Goal: Task Accomplishment & Management: Use online tool/utility

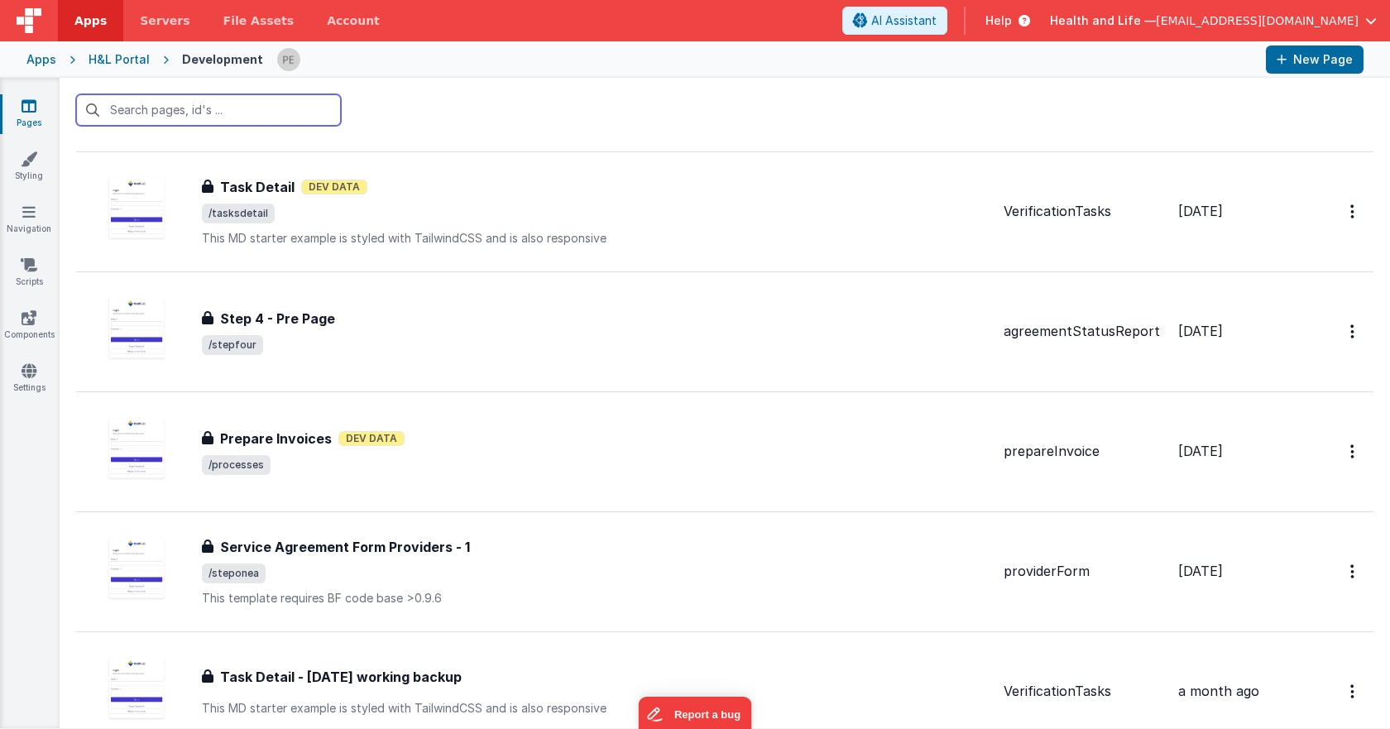
scroll to position [827, 0]
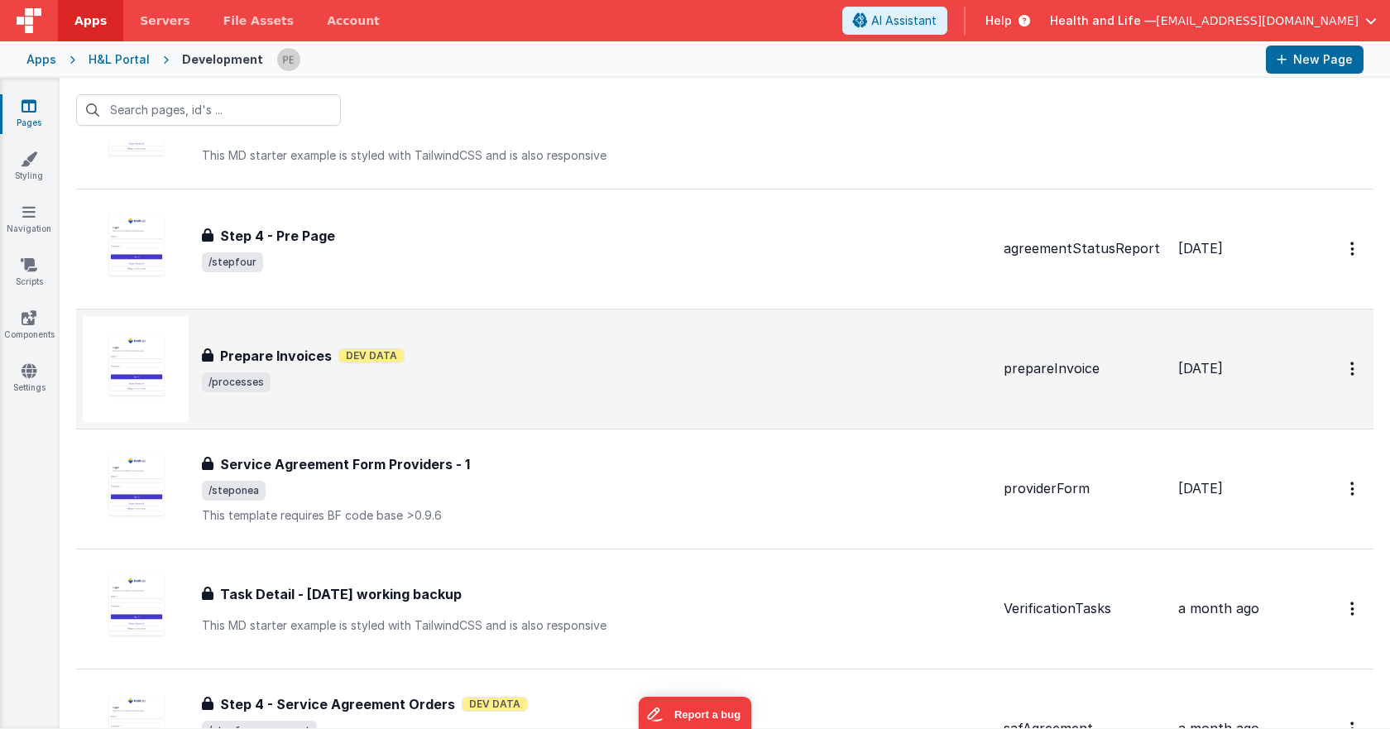
click at [610, 316] on div "Prepare Invoices Prepare Invoices Dev Data /processes" at bounding box center [537, 369] width 908 height 106
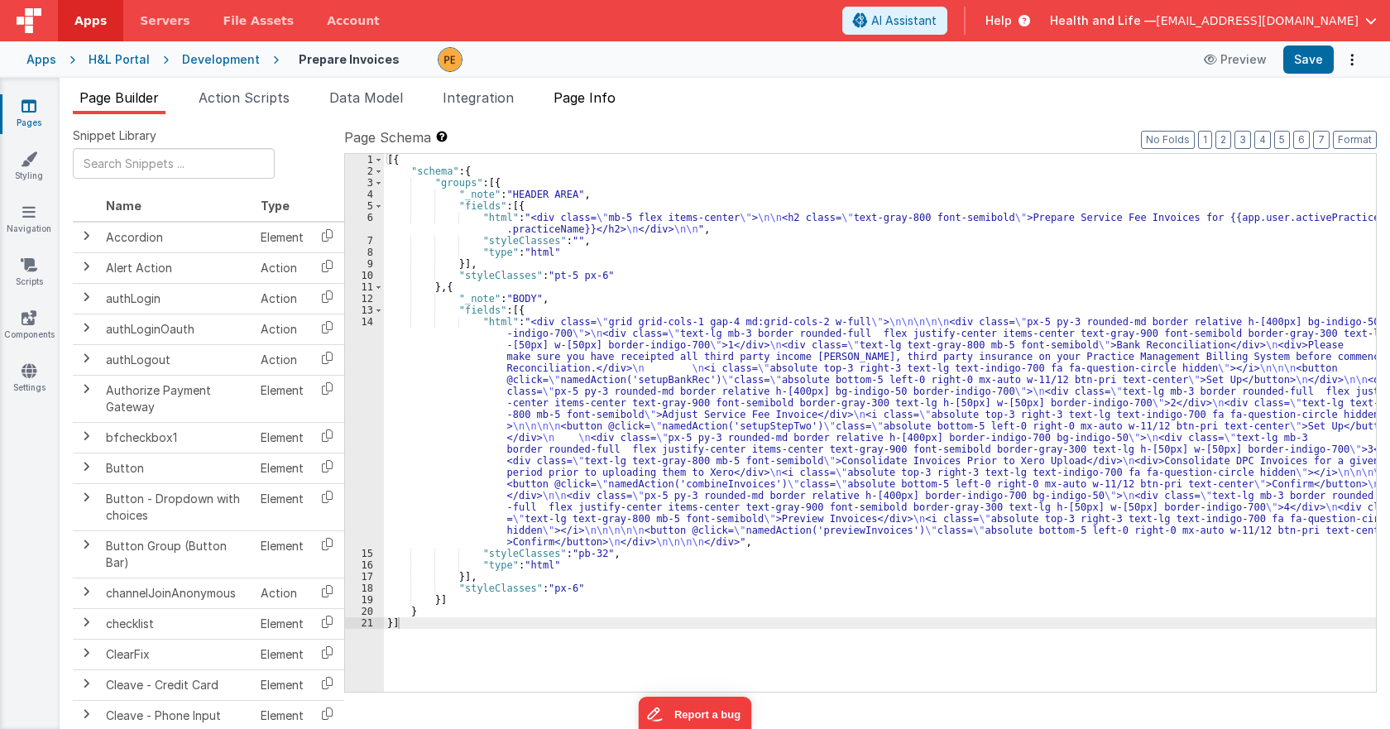
click at [578, 97] on span "Page Info" at bounding box center [585, 97] width 62 height 17
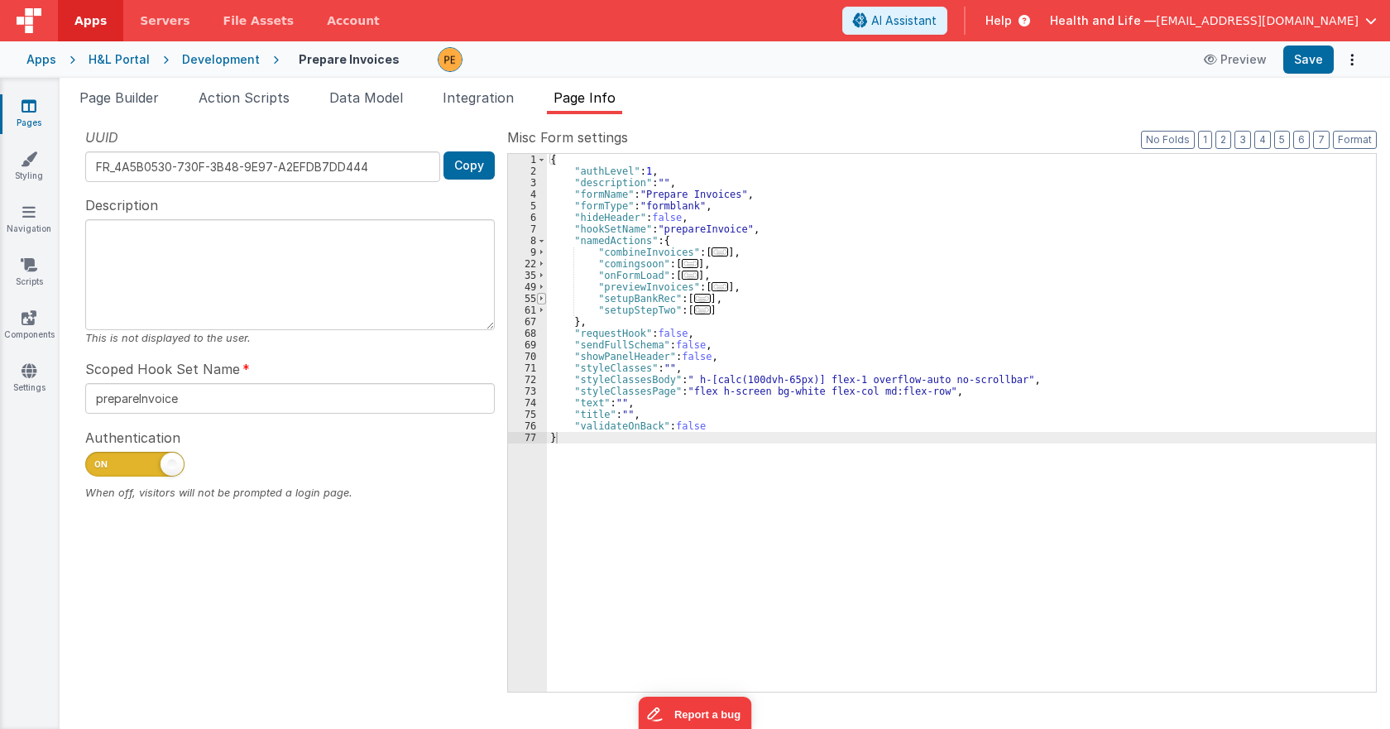
click at [541, 300] on span at bounding box center [541, 299] width 9 height 12
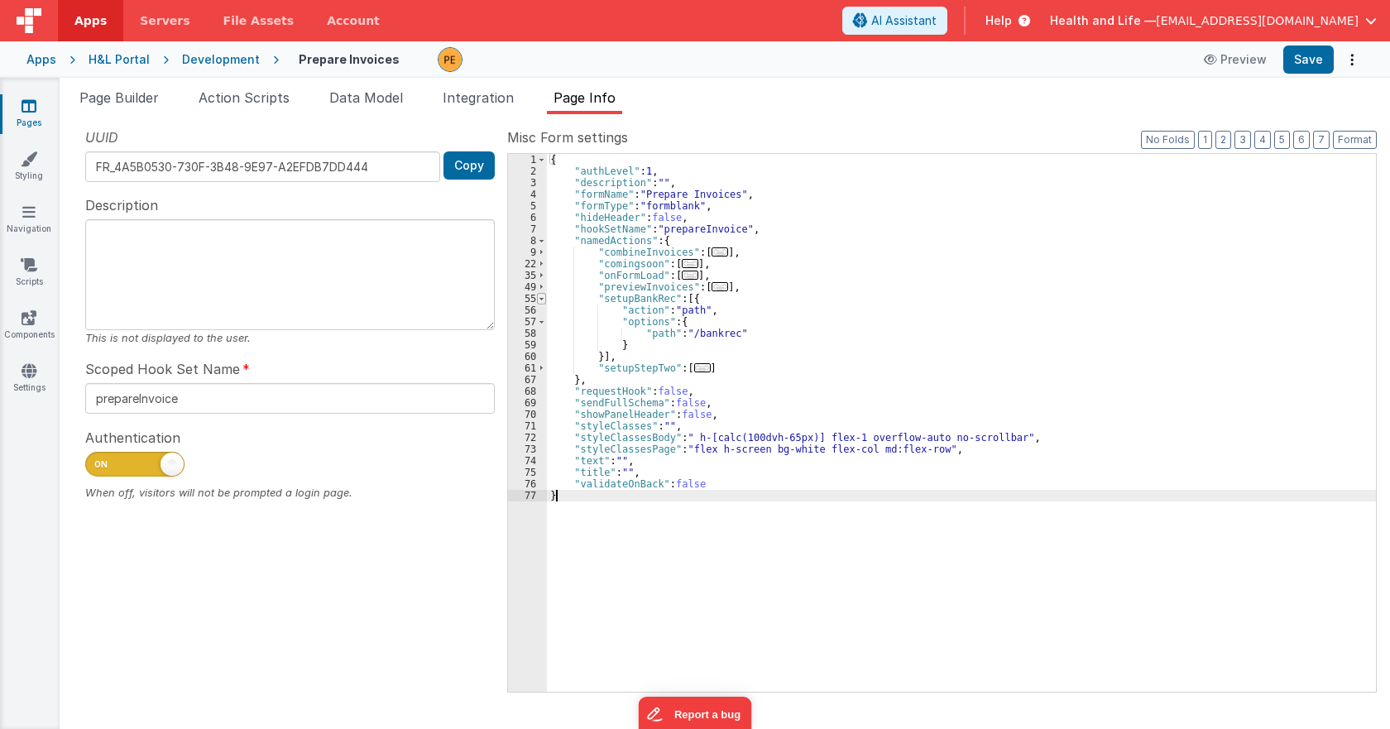
click at [541, 300] on span at bounding box center [541, 299] width 9 height 12
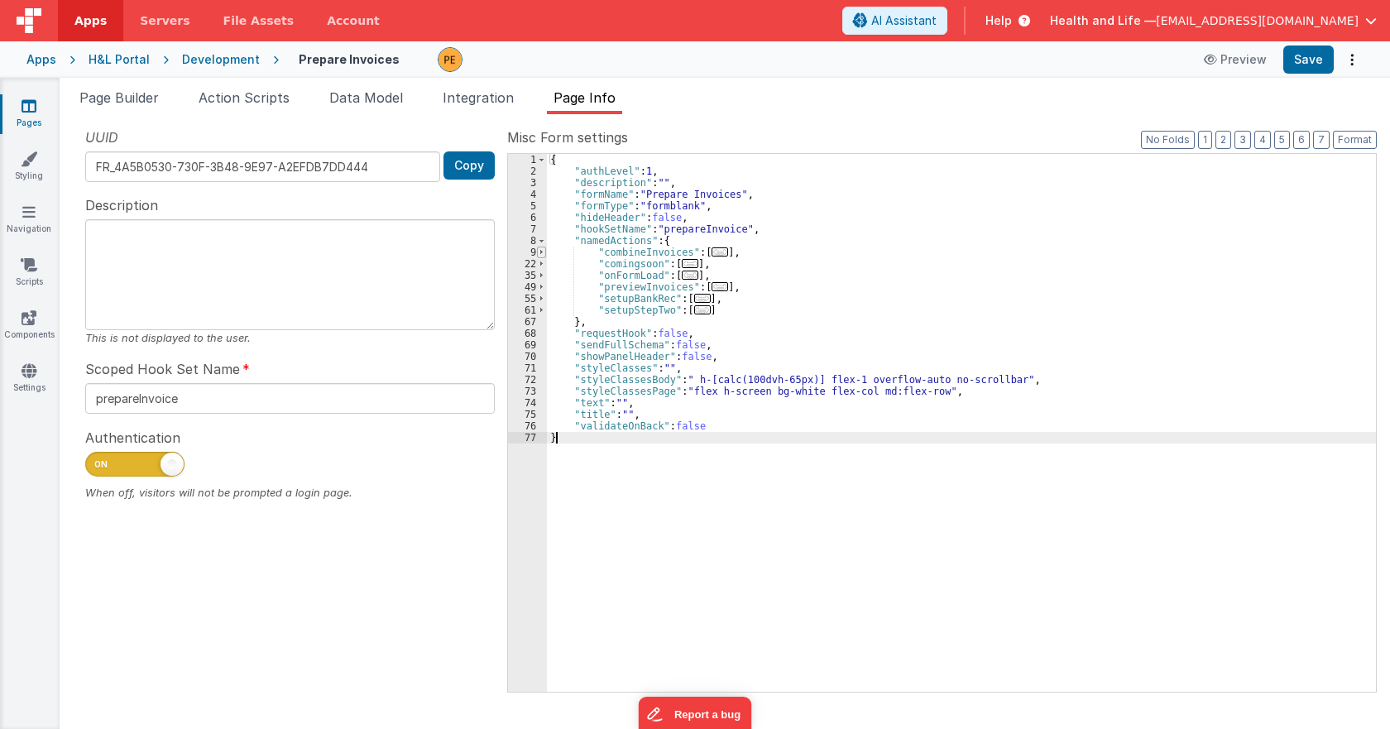
click at [546, 249] on span at bounding box center [541, 253] width 9 height 12
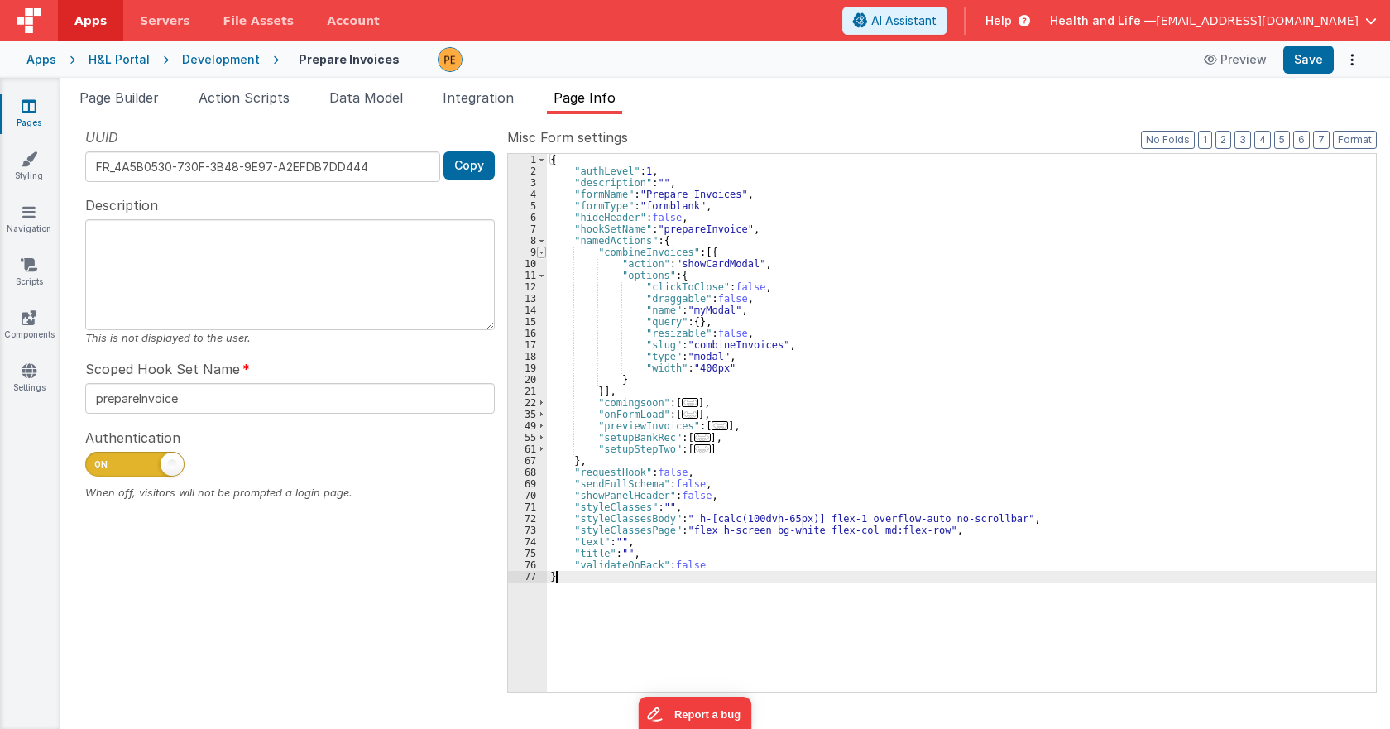
click at [546, 249] on span at bounding box center [541, 253] width 9 height 12
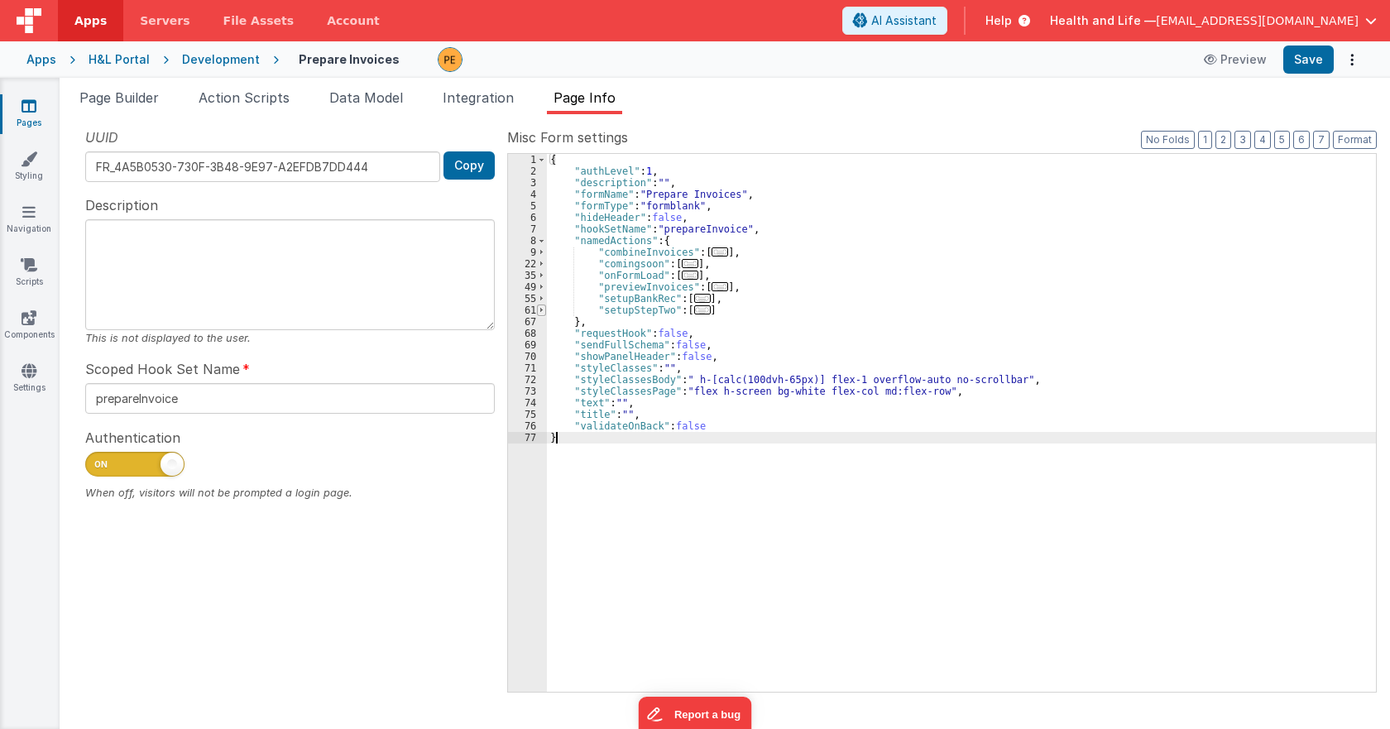
click at [541, 310] on span at bounding box center [541, 311] width 9 height 12
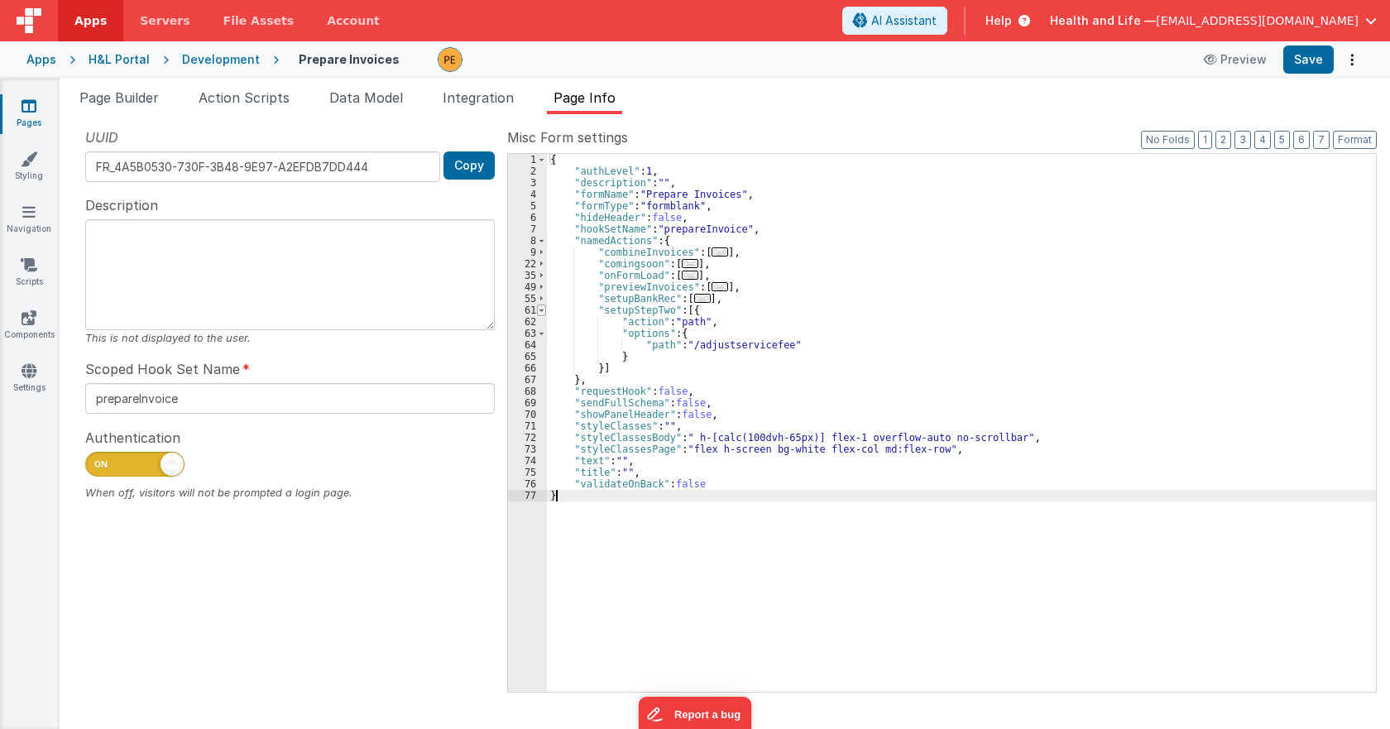
click at [542, 310] on span at bounding box center [541, 311] width 9 height 12
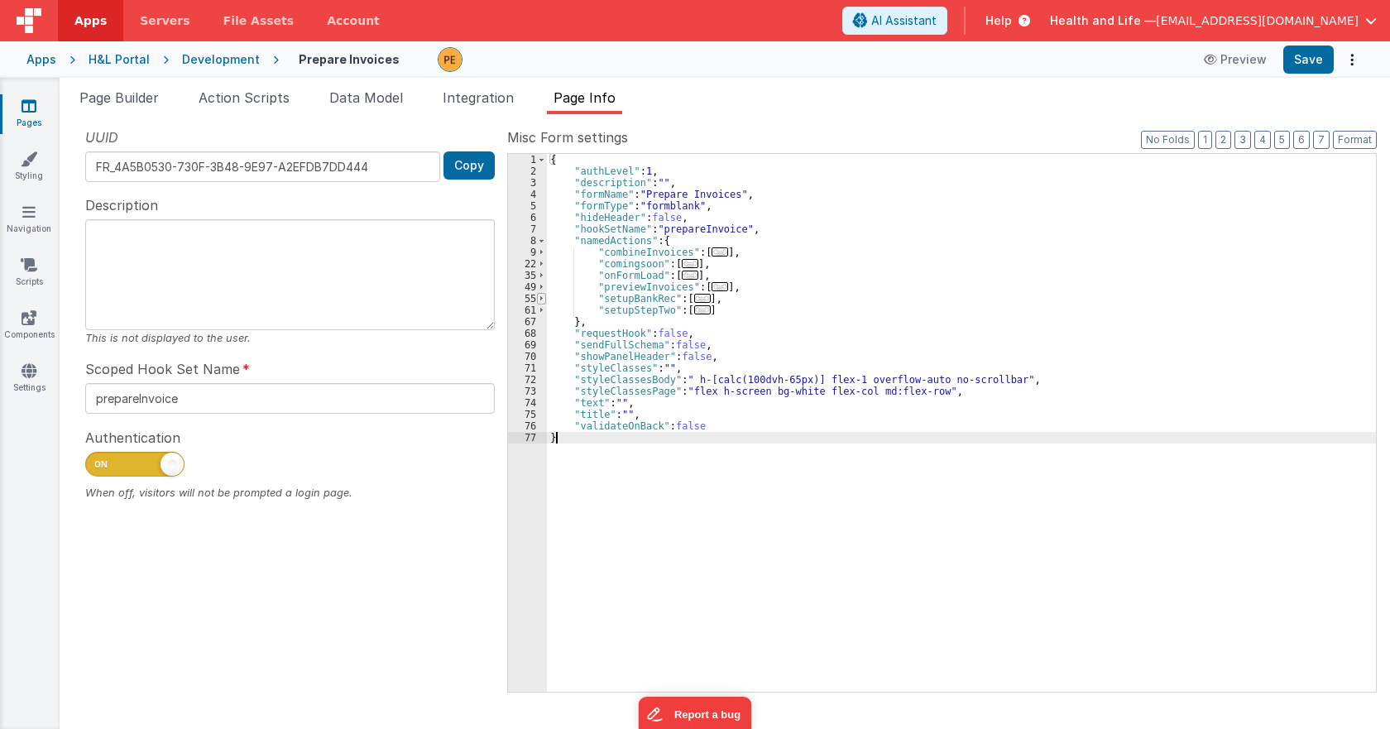
click at [543, 295] on span at bounding box center [541, 299] width 9 height 12
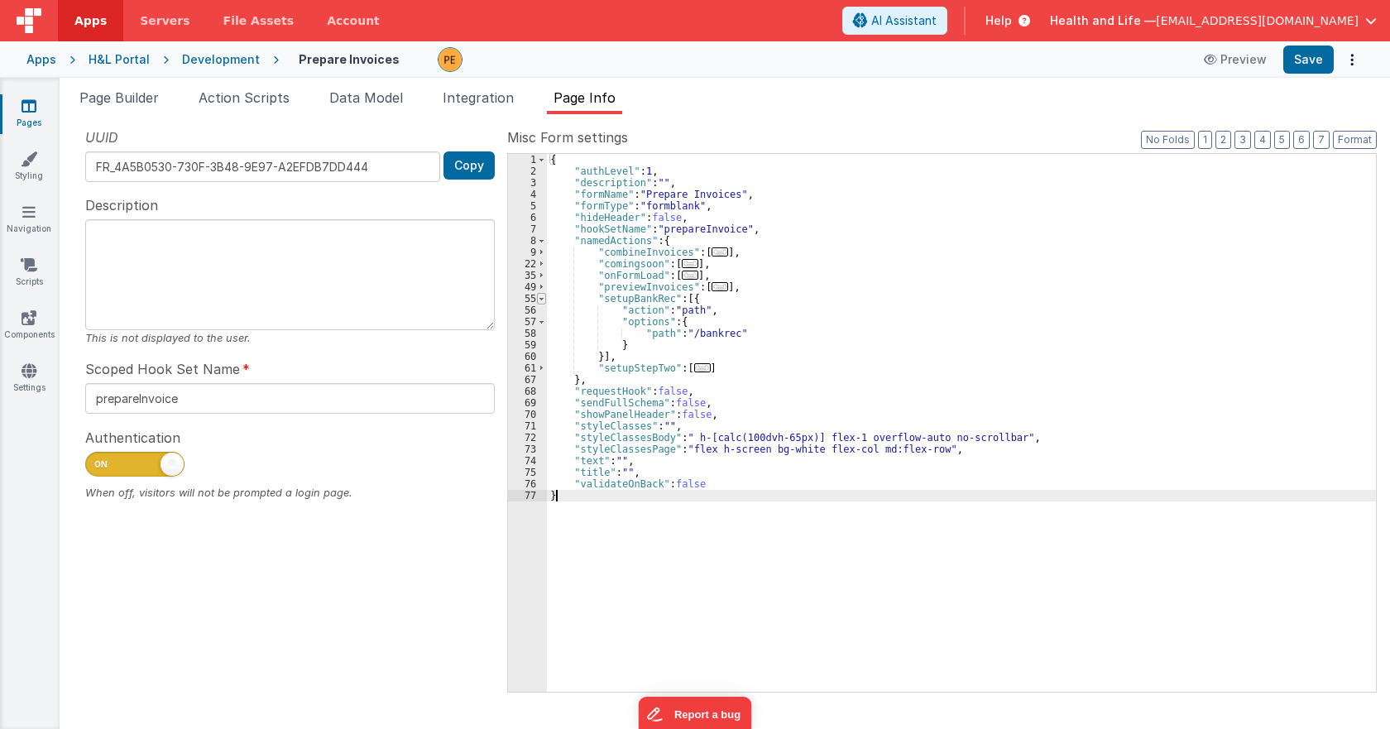
click at [543, 295] on span at bounding box center [541, 299] width 9 height 12
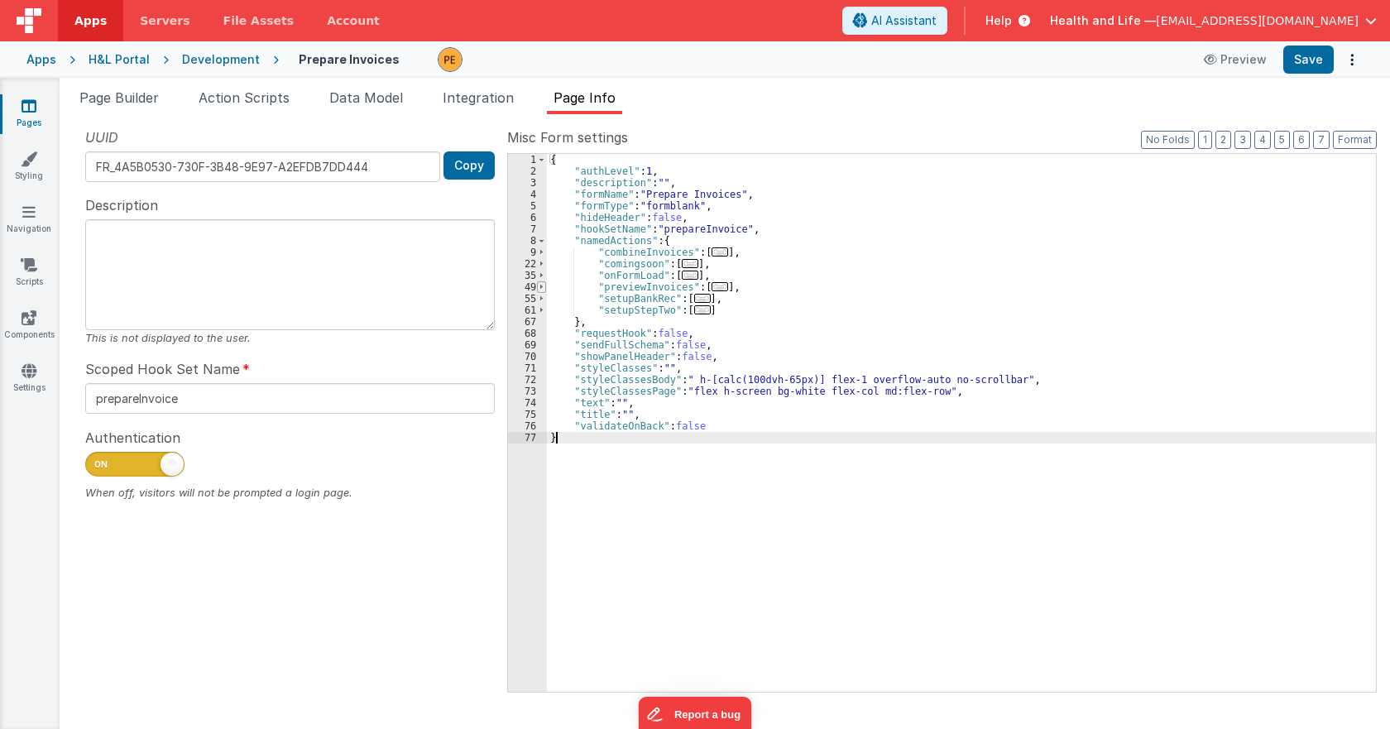
click at [543, 285] on span at bounding box center [541, 287] width 9 height 12
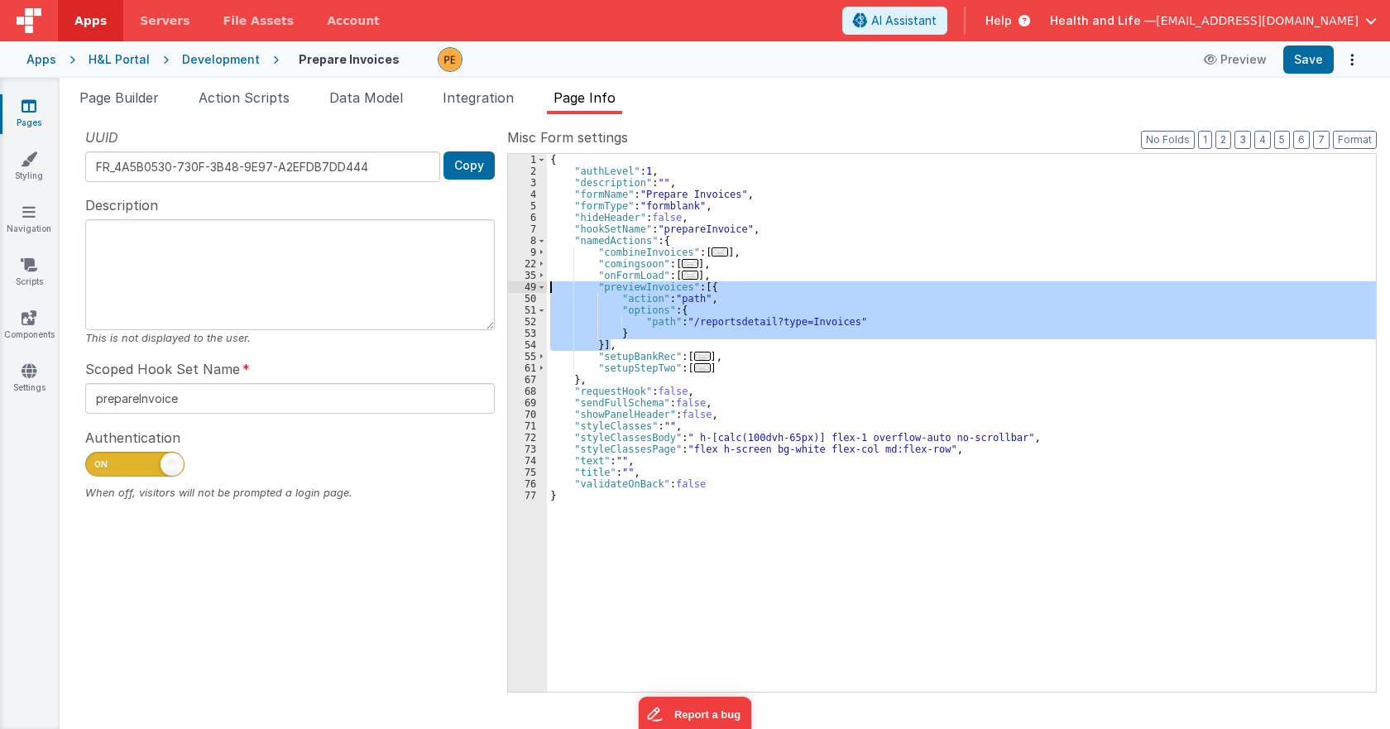
drag, startPoint x: 614, startPoint y: 343, endPoint x: 531, endPoint y: 286, distance: 100.1
click at [531, 286] on div "1 2 3 4 5 6 7 8 9 22 35 49 50 51 52 53 54 55 61 67 68 69 70 71 72 73 74 75 76 7…" at bounding box center [942, 422] width 870 height 539
click at [624, 342] on div "{ "authLevel" : 1 , "description" : "" , "formName" : "Prepare Invoices" , "for…" at bounding box center [961, 423] width 829 height 538
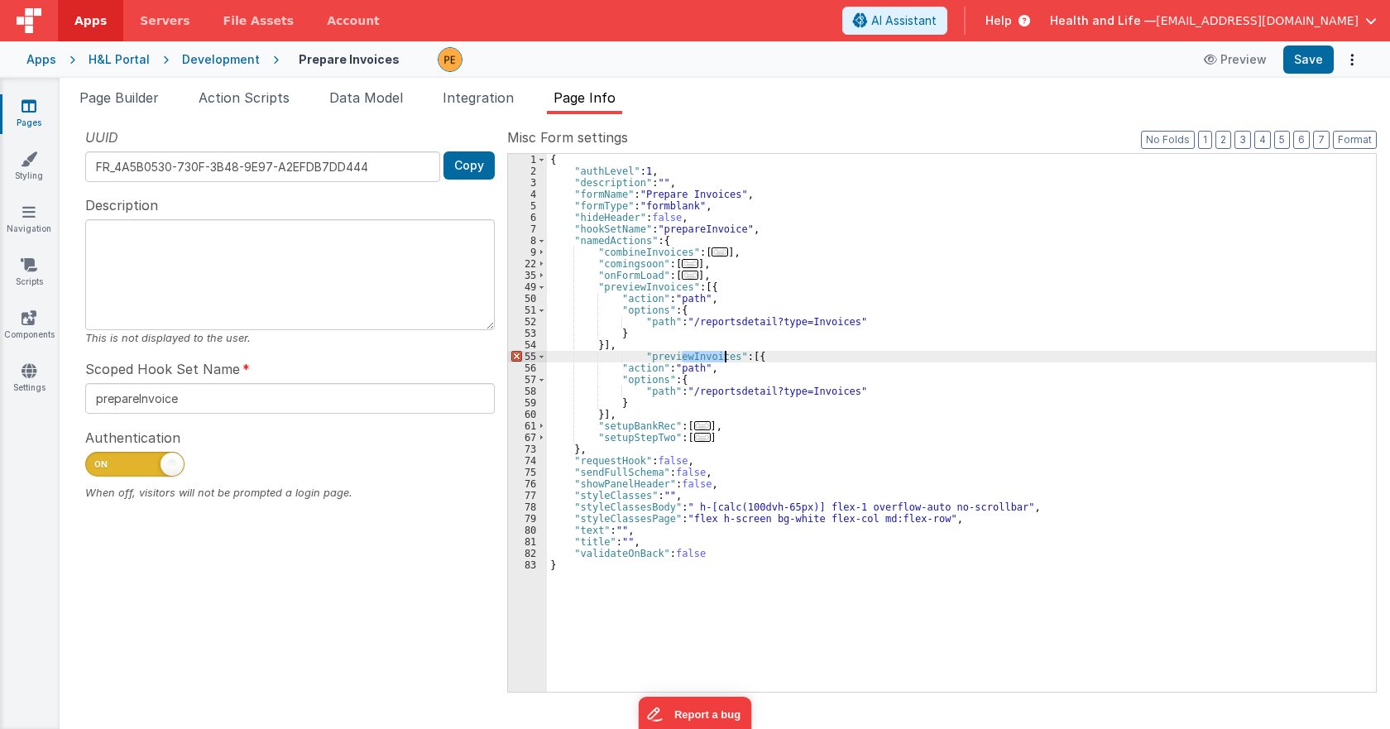
drag, startPoint x: 682, startPoint y: 361, endPoint x: 727, endPoint y: 356, distance: 45.0
click at [727, 356] on div "{ "authLevel" : 1 , "description" : "" , "formName" : "Prepare Invoices" , "for…" at bounding box center [961, 434] width 829 height 561
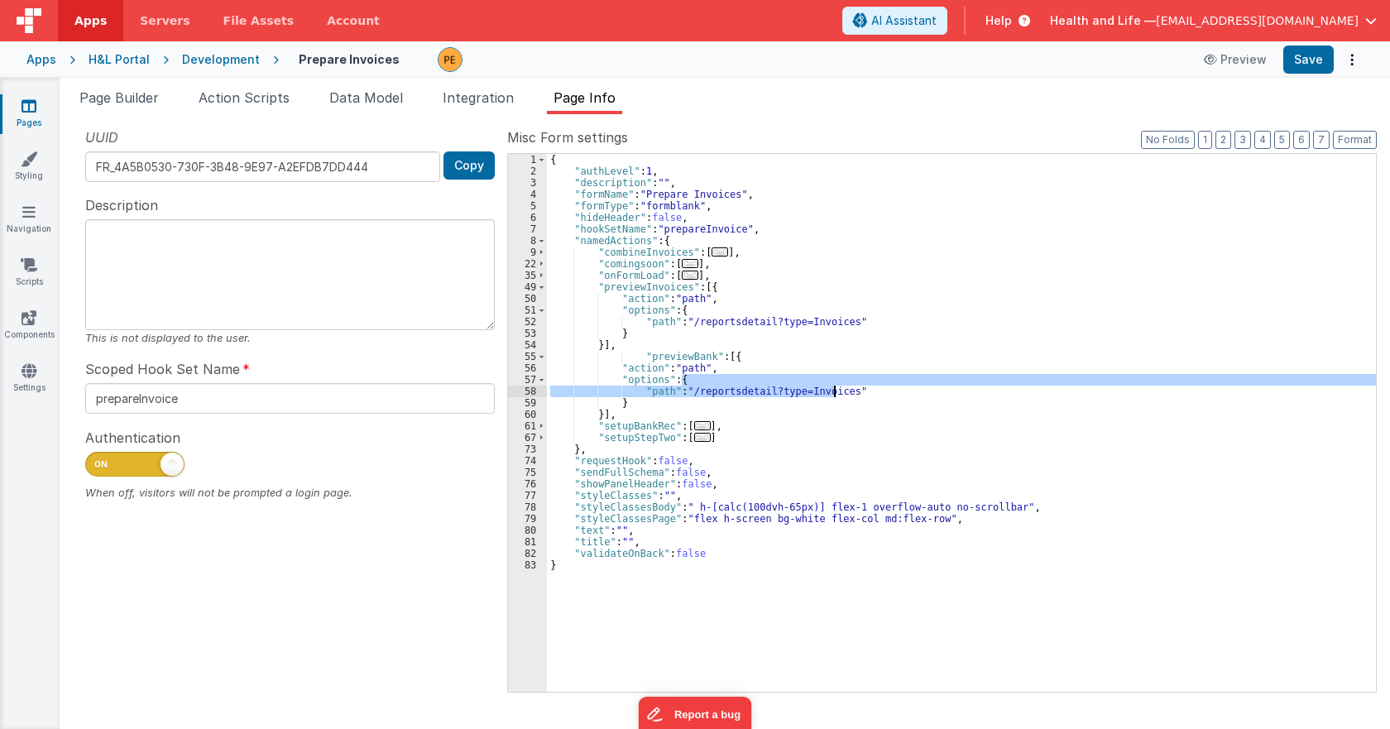
drag, startPoint x: 796, startPoint y: 385, endPoint x: 836, endPoint y: 396, distance: 41.4
click at [836, 396] on div "{ "authLevel" : 1 , "description" : "" , "formName" : "Prepare Invoices" , "for…" at bounding box center [961, 434] width 829 height 561
click at [836, 396] on div "{ "authLevel" : 1 , "description" : "" , "formName" : "Prepare Invoices" , "for…" at bounding box center [961, 423] width 829 height 538
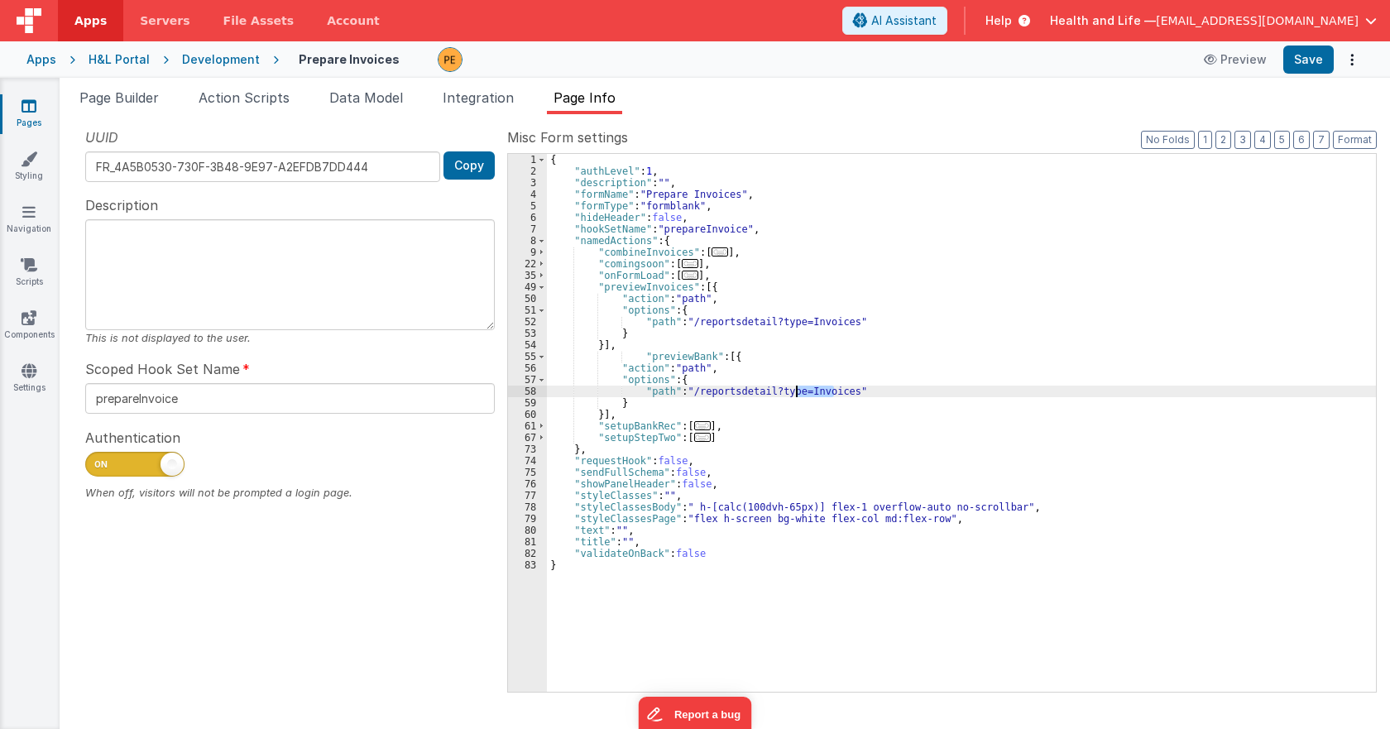
drag, startPoint x: 833, startPoint y: 392, endPoint x: 796, endPoint y: 391, distance: 37.3
click at [796, 391] on div "{ "authLevel" : 1 , "description" : "" , "formName" : "Prepare Invoices" , "for…" at bounding box center [961, 434] width 829 height 561
click at [149, 106] on li "Page Builder" at bounding box center [119, 101] width 93 height 26
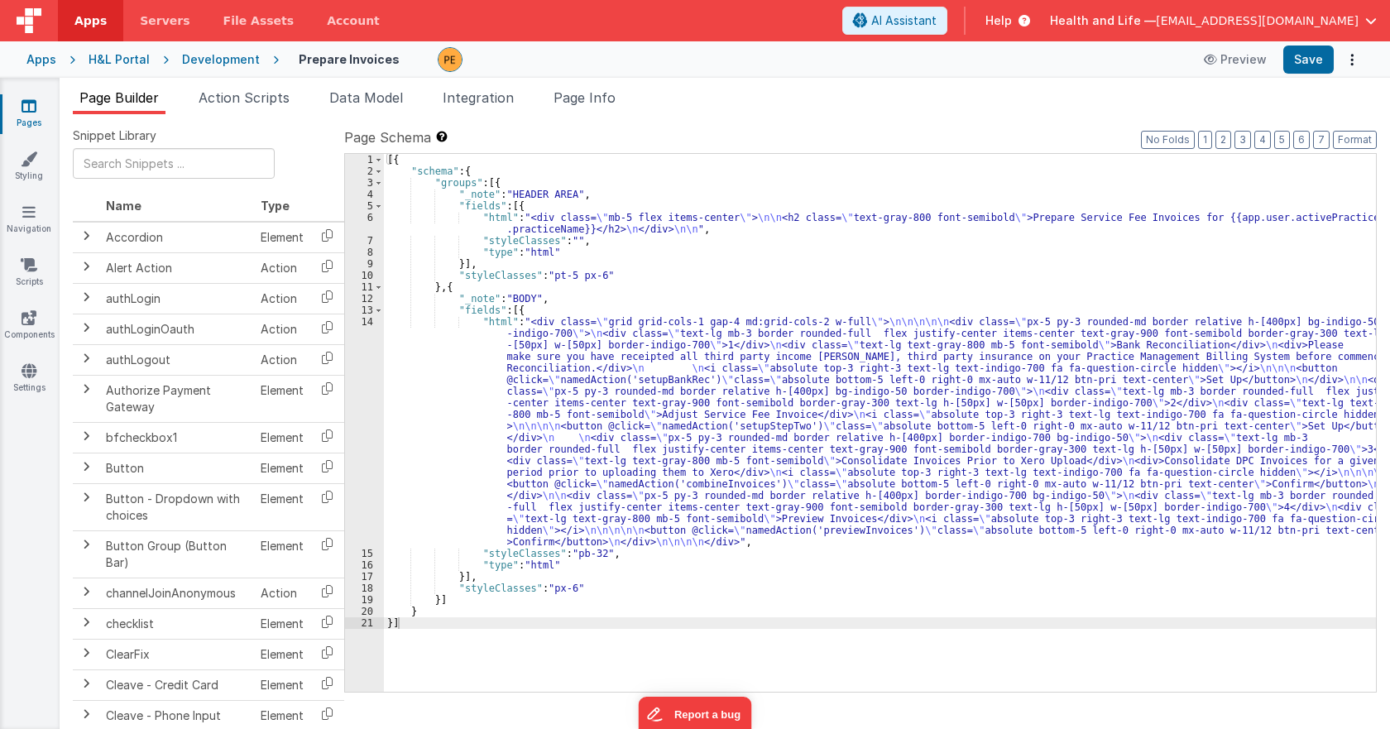
click at [519, 379] on div "[{ "schema" : { "groups" : [{ "_note" : "HEADER AREA" , "fields" : [{ "html" : …" at bounding box center [880, 434] width 992 height 561
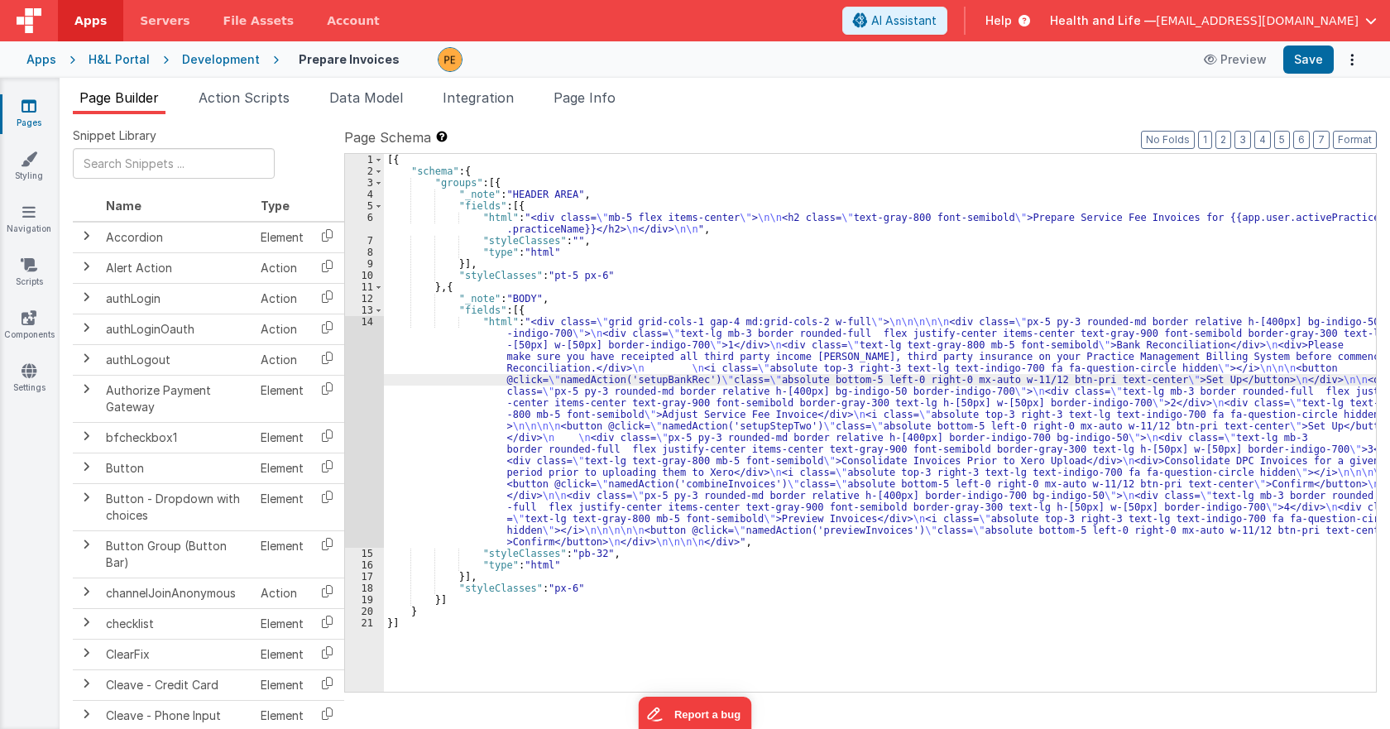
click at [371, 395] on div "14" at bounding box center [364, 432] width 39 height 232
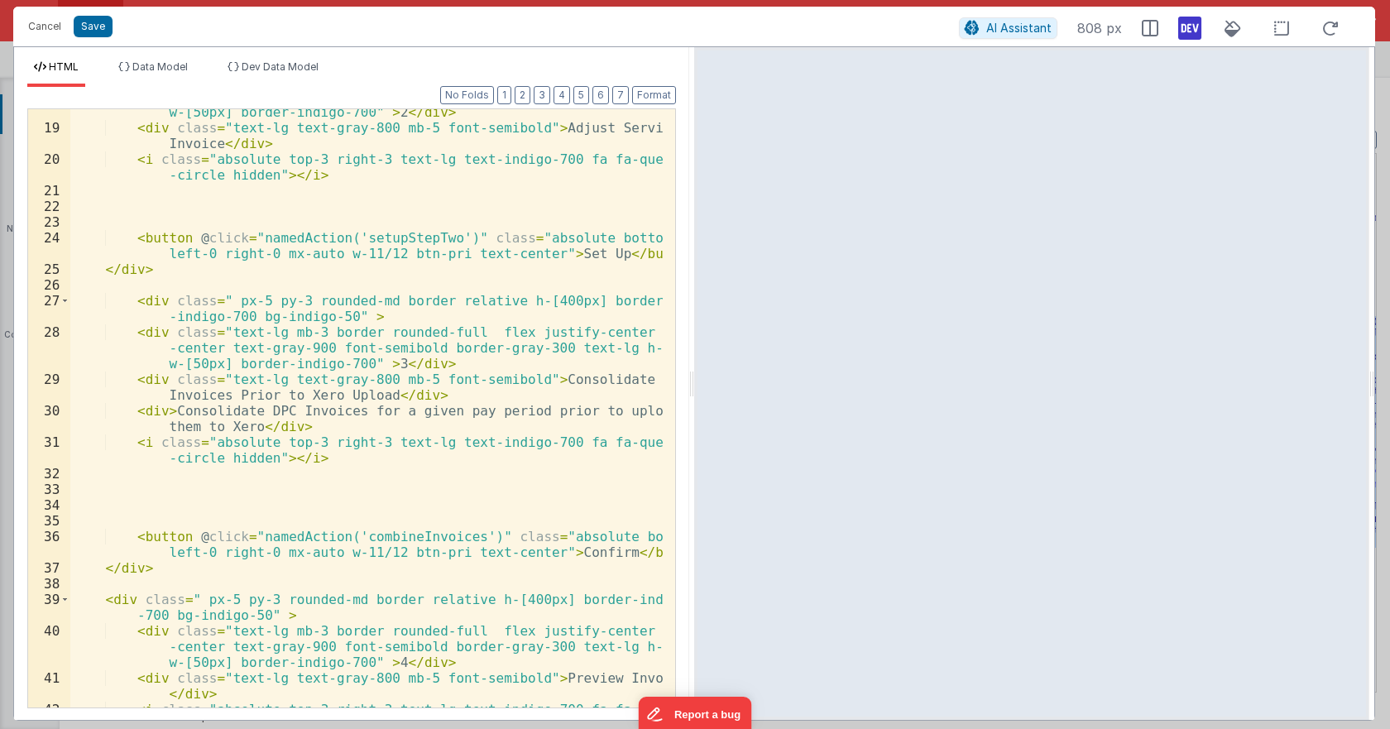
scroll to position [644, 0]
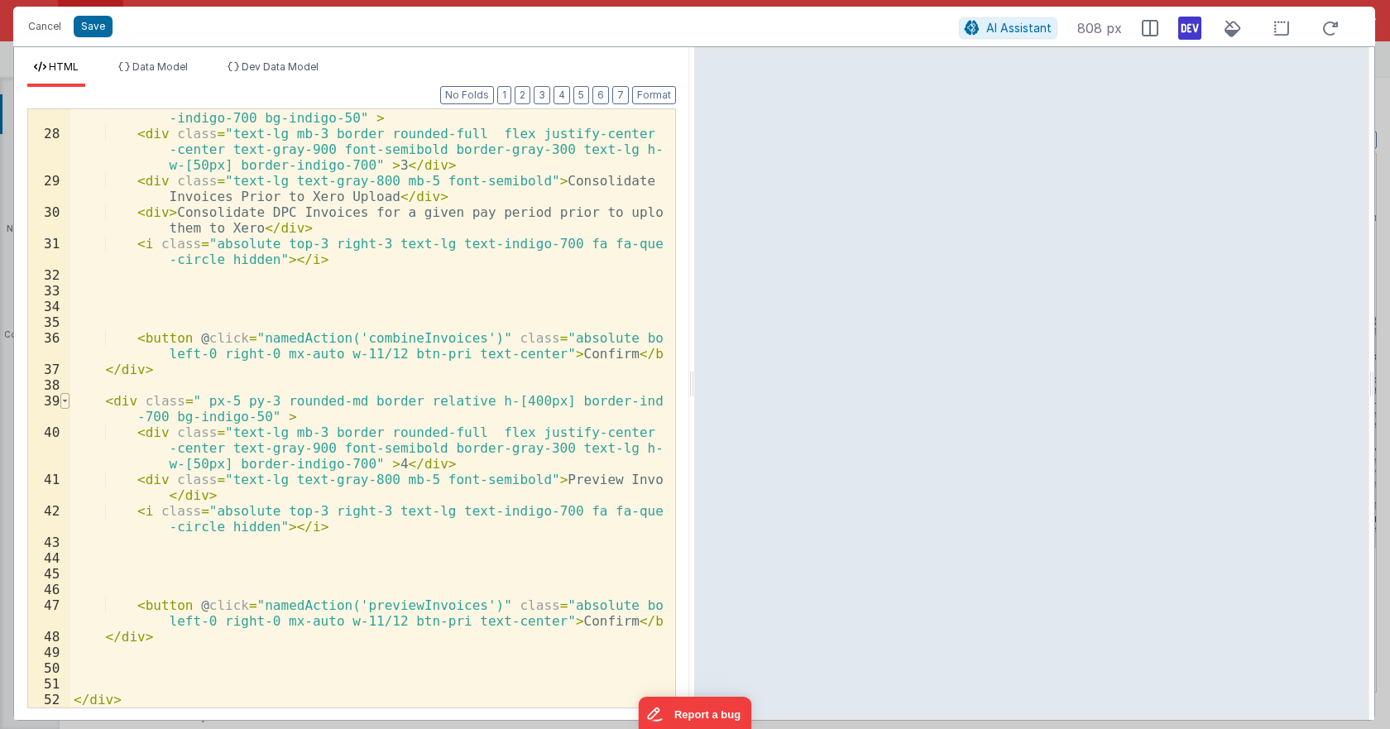
click at [64, 402] on span at bounding box center [64, 401] width 9 height 16
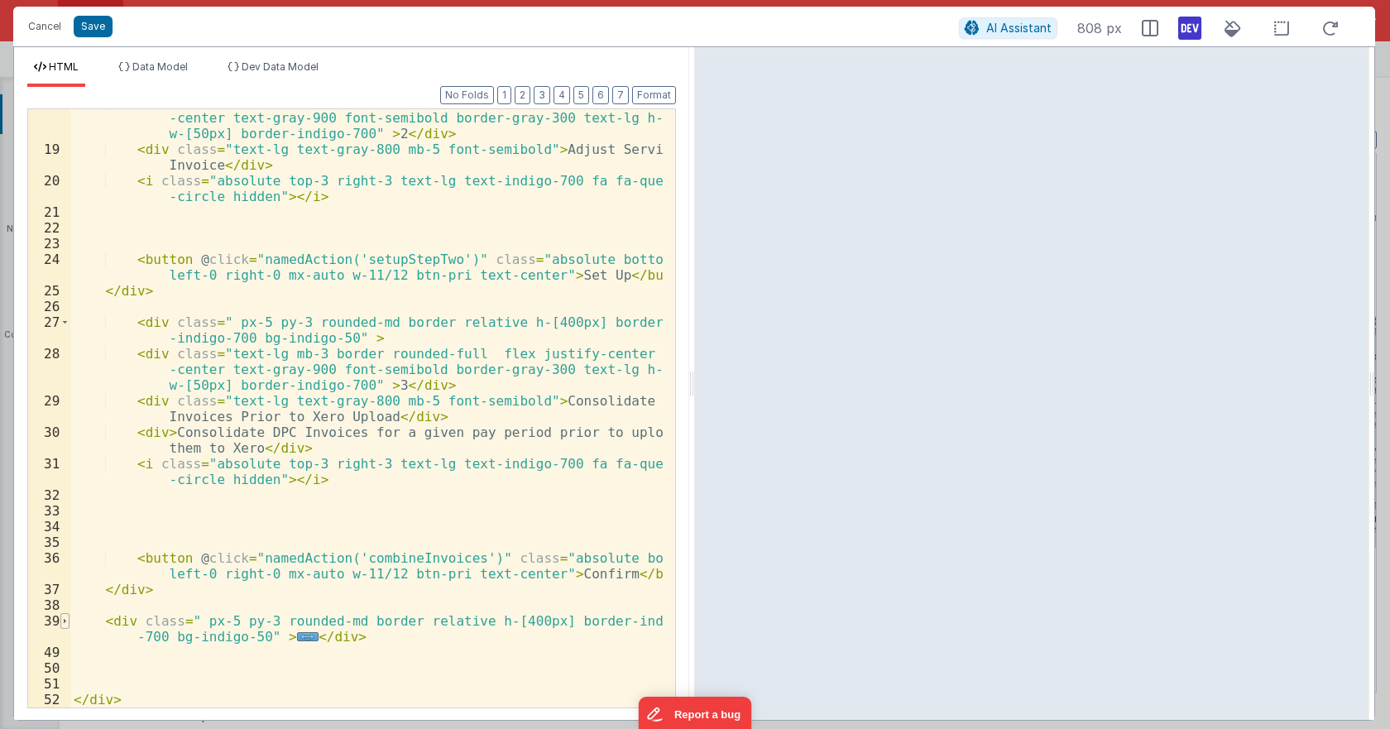
click at [65, 616] on span at bounding box center [64, 621] width 9 height 16
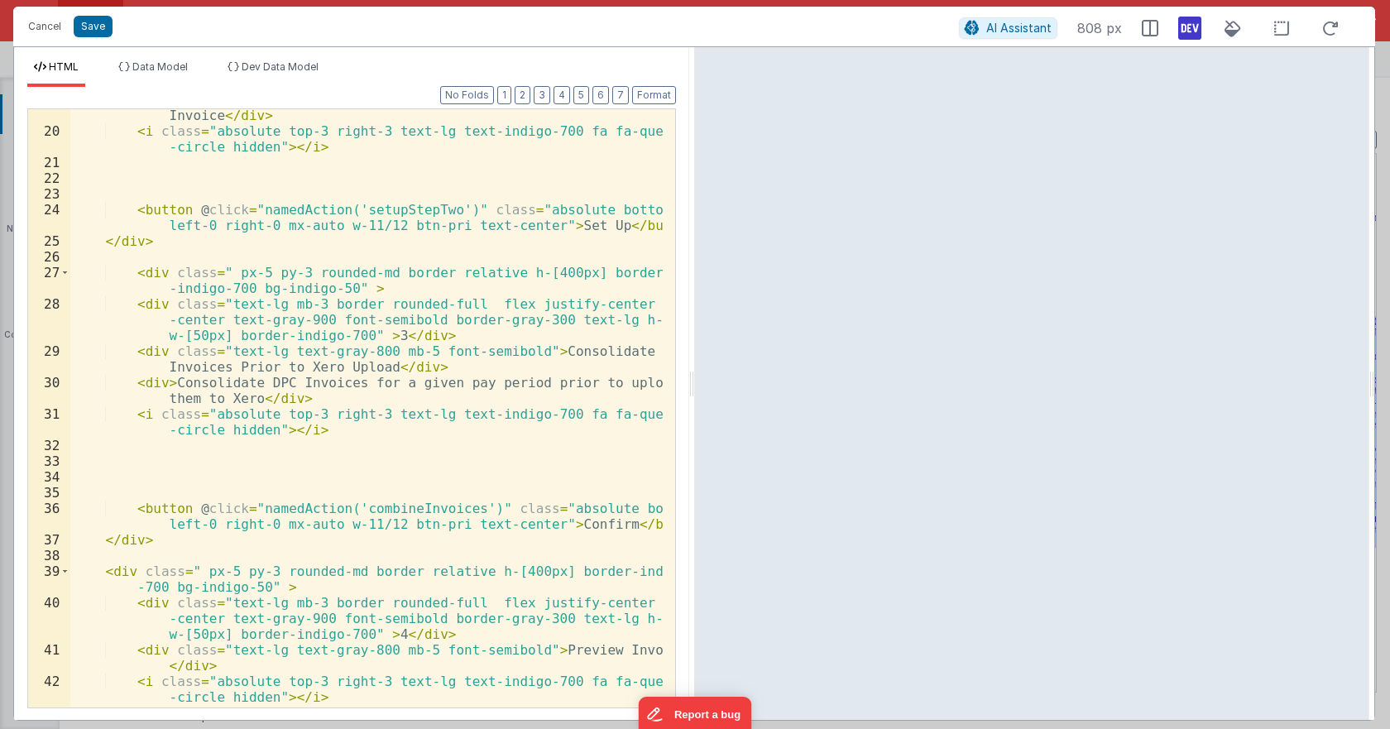
scroll to position [644, 0]
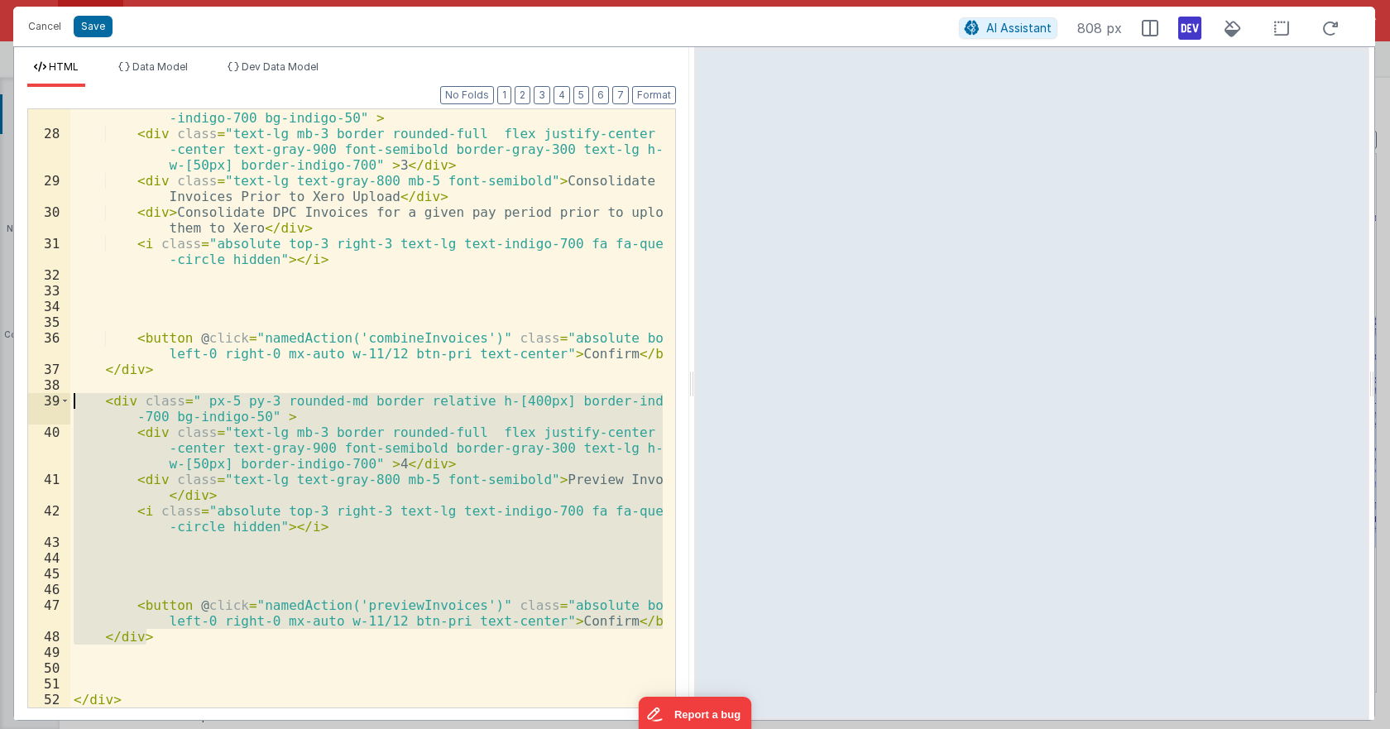
drag, startPoint x: 158, startPoint y: 635, endPoint x: 46, endPoint y: 404, distance: 256.8
click at [46, 404] on div "27 28 29 30 31 32 33 34 35 36 37 38 39 40 41 42 43 44 45 46 47 48 49 50 51 52 <…" at bounding box center [351, 408] width 649 height 600
click at [156, 644] on div "< div class = " px-5 py-3 rounded-md border relative h-[400px] border -indigo-7…" at bounding box center [366, 408] width 592 height 598
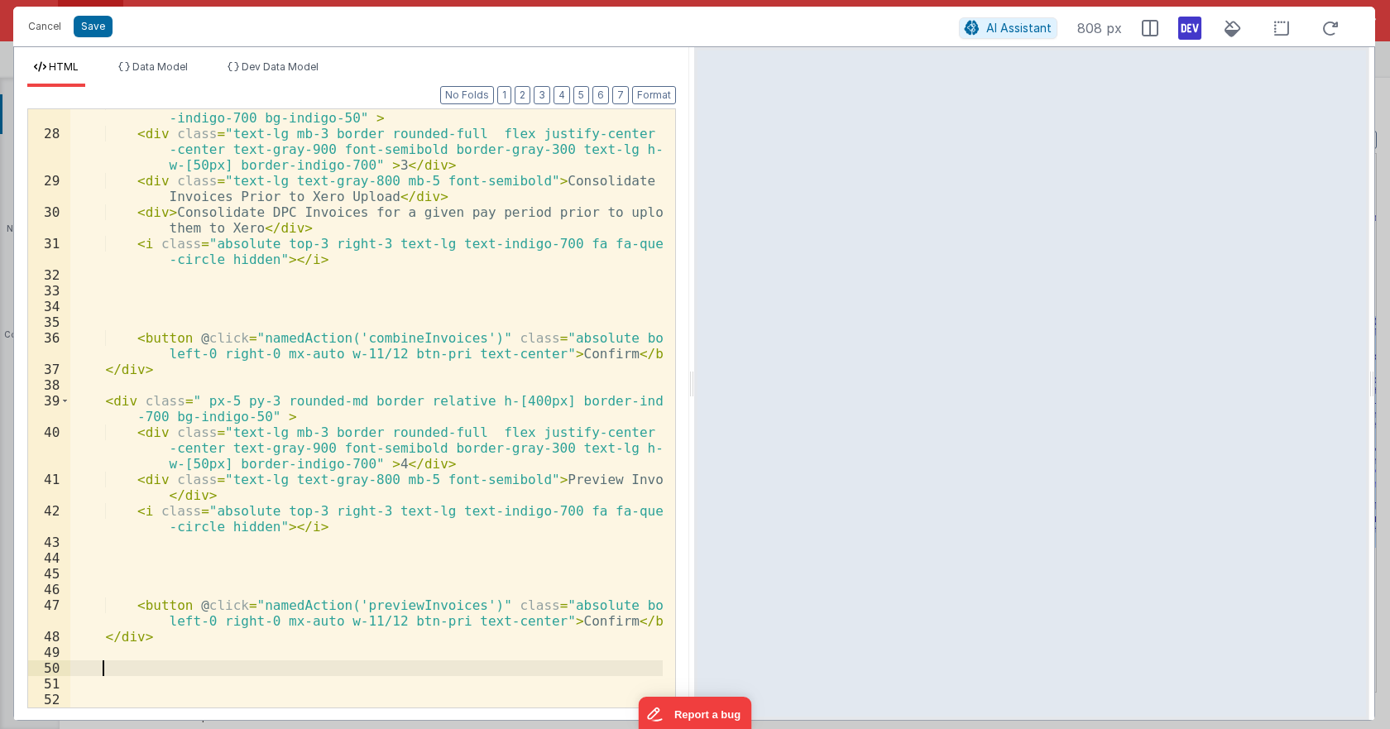
scroll to position [848, 0]
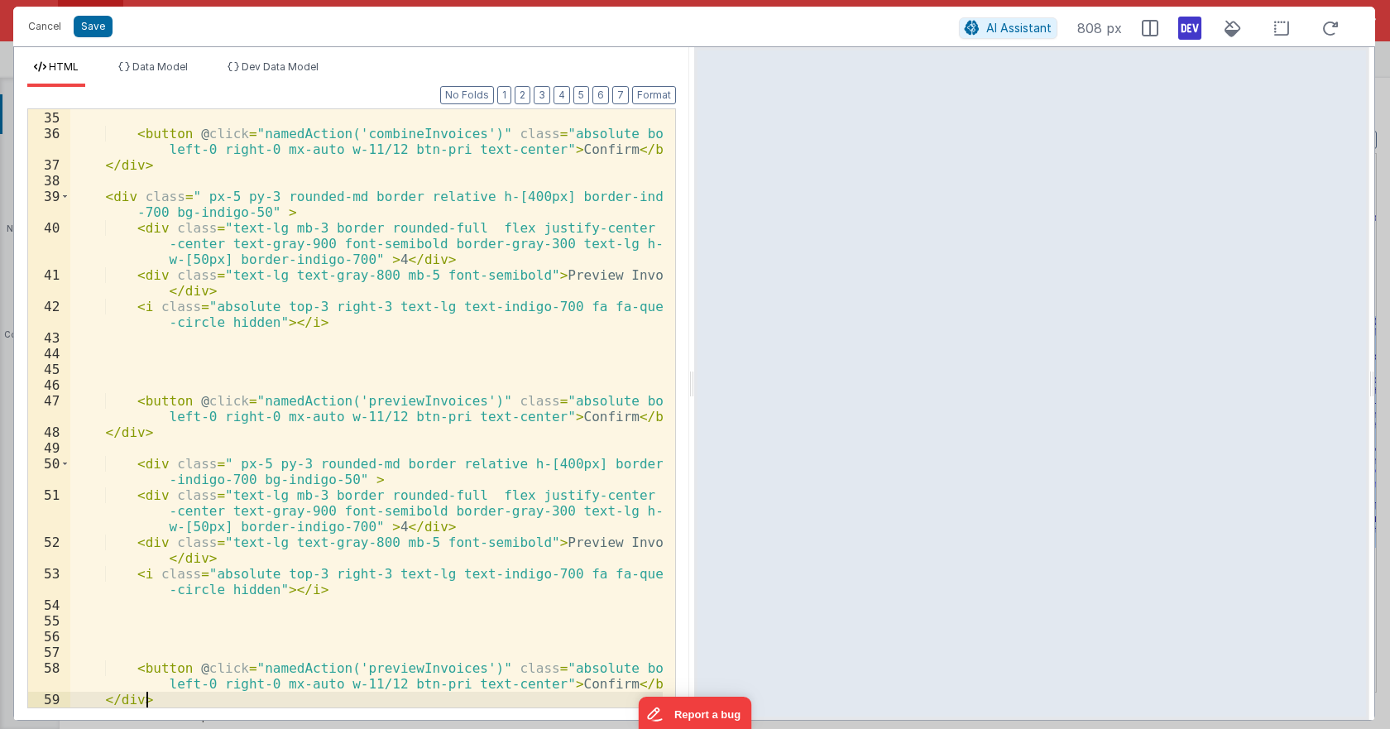
click at [416, 585] on div "< button @ click = "namedAction('combineInvoices')" class = "absolute bottom-5 …" at bounding box center [366, 409] width 592 height 630
drag, startPoint x: 583, startPoint y: 540, endPoint x: 638, endPoint y: 543, distance: 55.5
click at [638, 543] on div "< button @ click = "namedAction('combineInvoices')" class = "absolute bottom-5 …" at bounding box center [366, 409] width 592 height 630
click at [236, 555] on div "< button @ click = "namedAction('combineInvoices')" class = "absolute bottom-5 …" at bounding box center [366, 409] width 592 height 630
click at [322, 547] on div "< button @ click = "namedAction('combineInvoices')" class = "absolute bottom-5 …" at bounding box center [366, 409] width 592 height 630
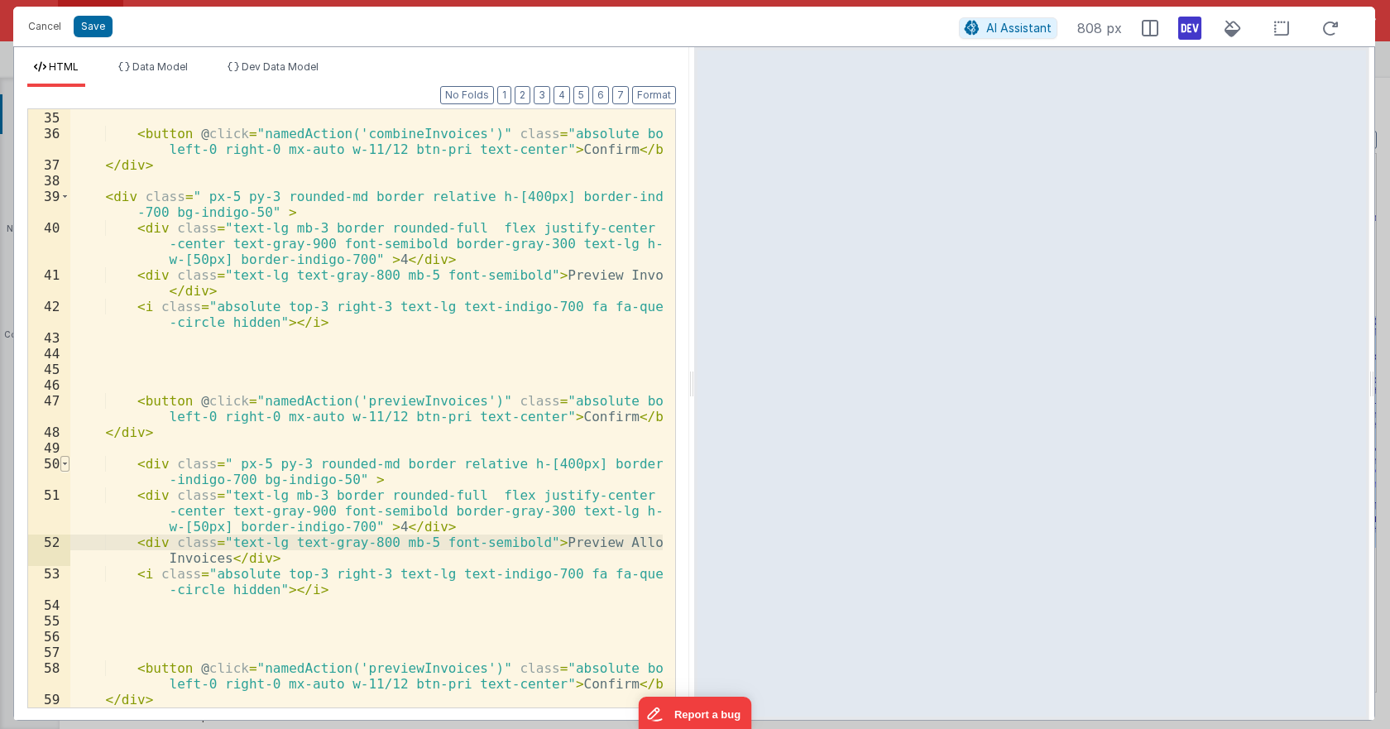
click at [63, 468] on span at bounding box center [64, 464] width 9 height 16
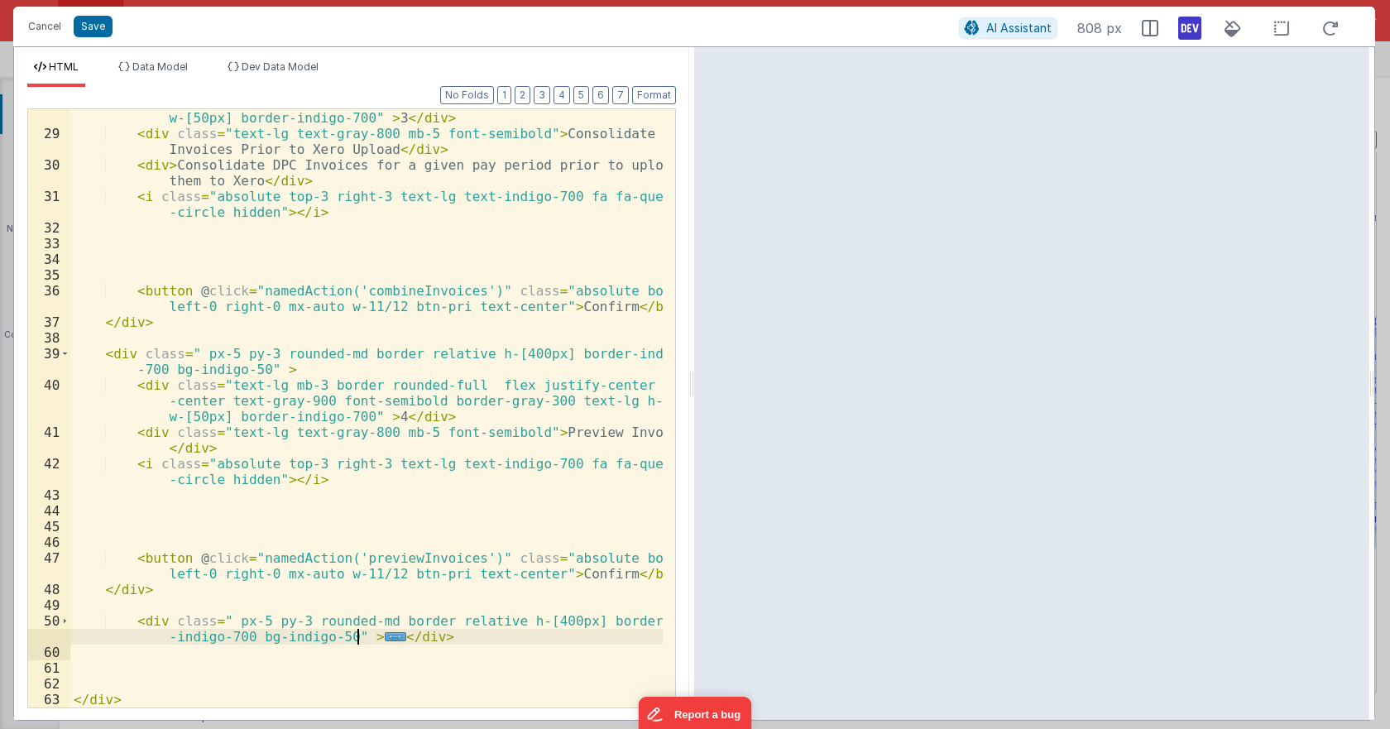
scroll to position [691, 0]
click at [65, 620] on span at bounding box center [64, 621] width 9 height 16
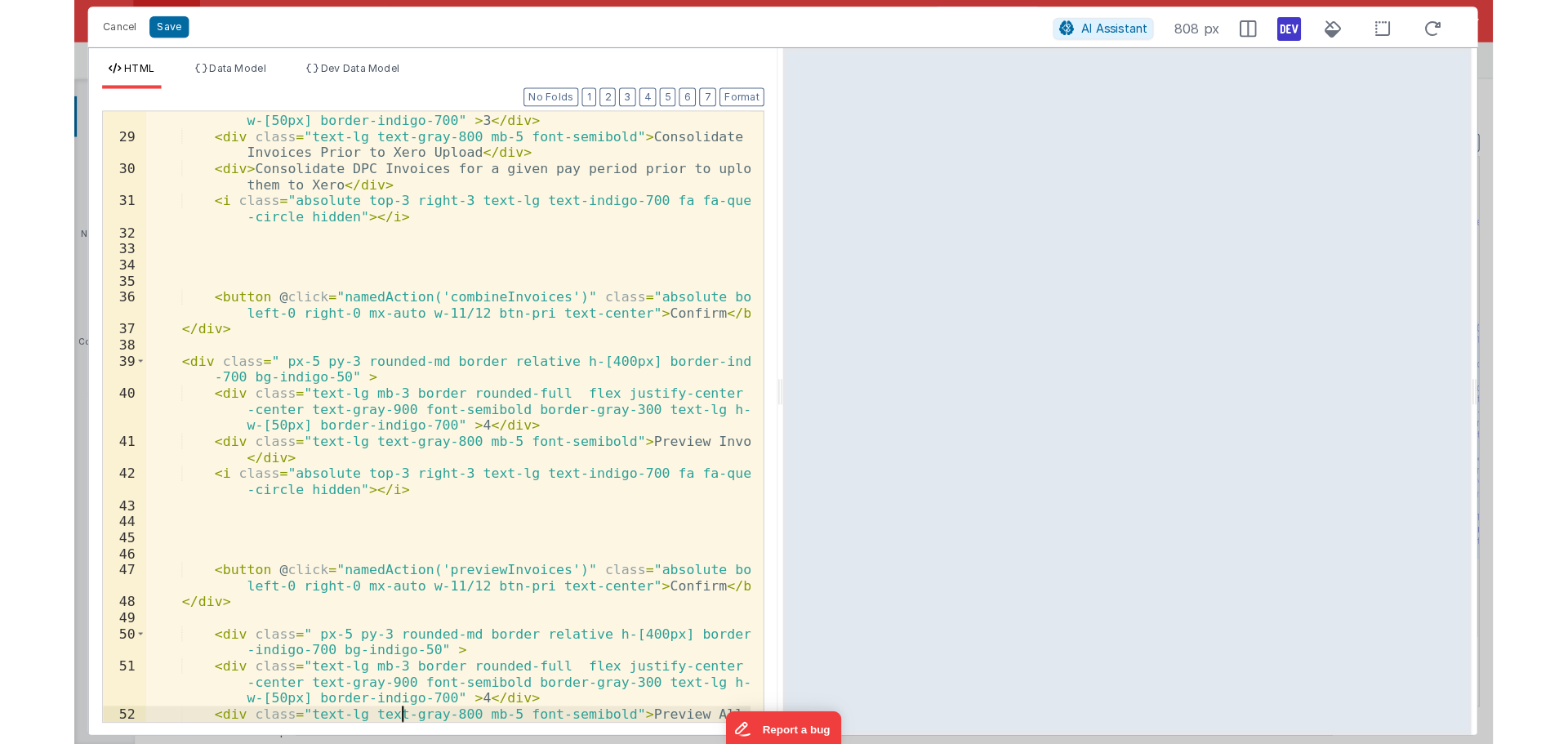
scroll to position [899, 0]
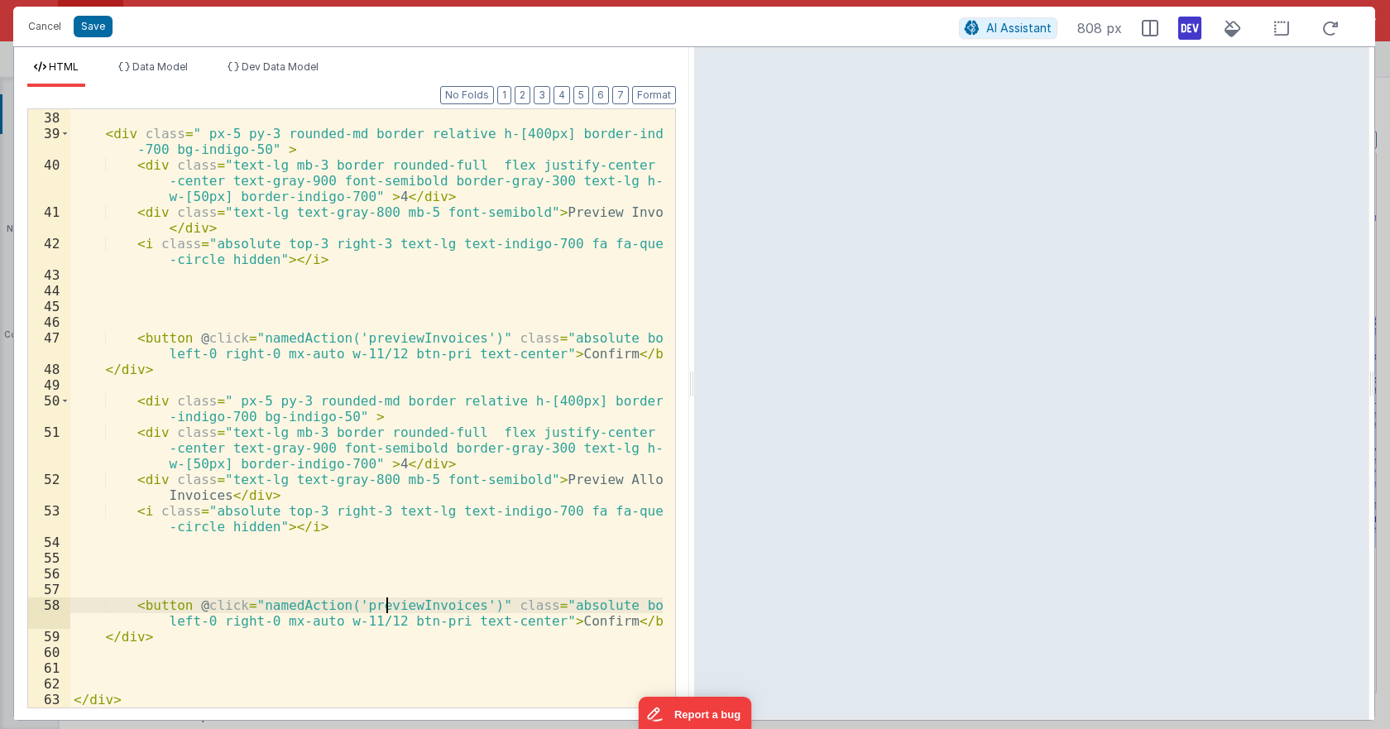
click at [386, 603] on div "</ div > < div class = " px-5 py-3 rounded-md border relative h-[400px] border-…" at bounding box center [366, 409] width 592 height 630
drag, startPoint x: 396, startPoint y: 607, endPoint x: 453, endPoint y: 602, distance: 58.1
click at [453, 602] on div "</ div > < div class = " px-5 py-3 rounded-md border relative h-[400px] border-…" at bounding box center [366, 409] width 592 height 630
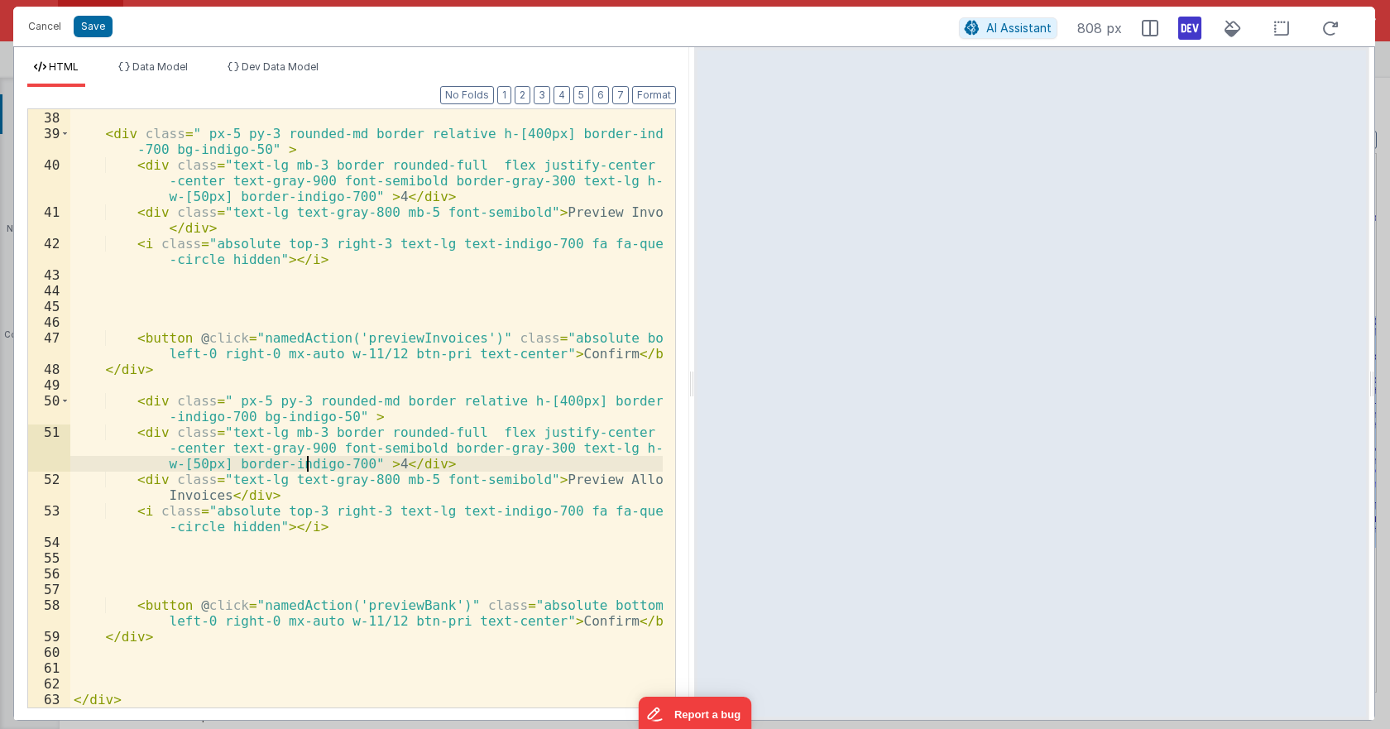
click at [306, 468] on div "</ div > < div class = " px-5 py-3 rounded-md border relative h-[400px] border-…" at bounding box center [366, 409] width 592 height 630
drag, startPoint x: 381, startPoint y: 459, endPoint x: 372, endPoint y: 458, distance: 10.0
click at [372, 458] on div "</ div > < div class = " px-5 py-3 rounded-md border relative h-[400px] border-…" at bounding box center [366, 409] width 592 height 630
click at [444, 495] on div "</ div > < div class = " px-5 py-3 rounded-md border relative h-[400px] border-…" at bounding box center [366, 409] width 592 height 630
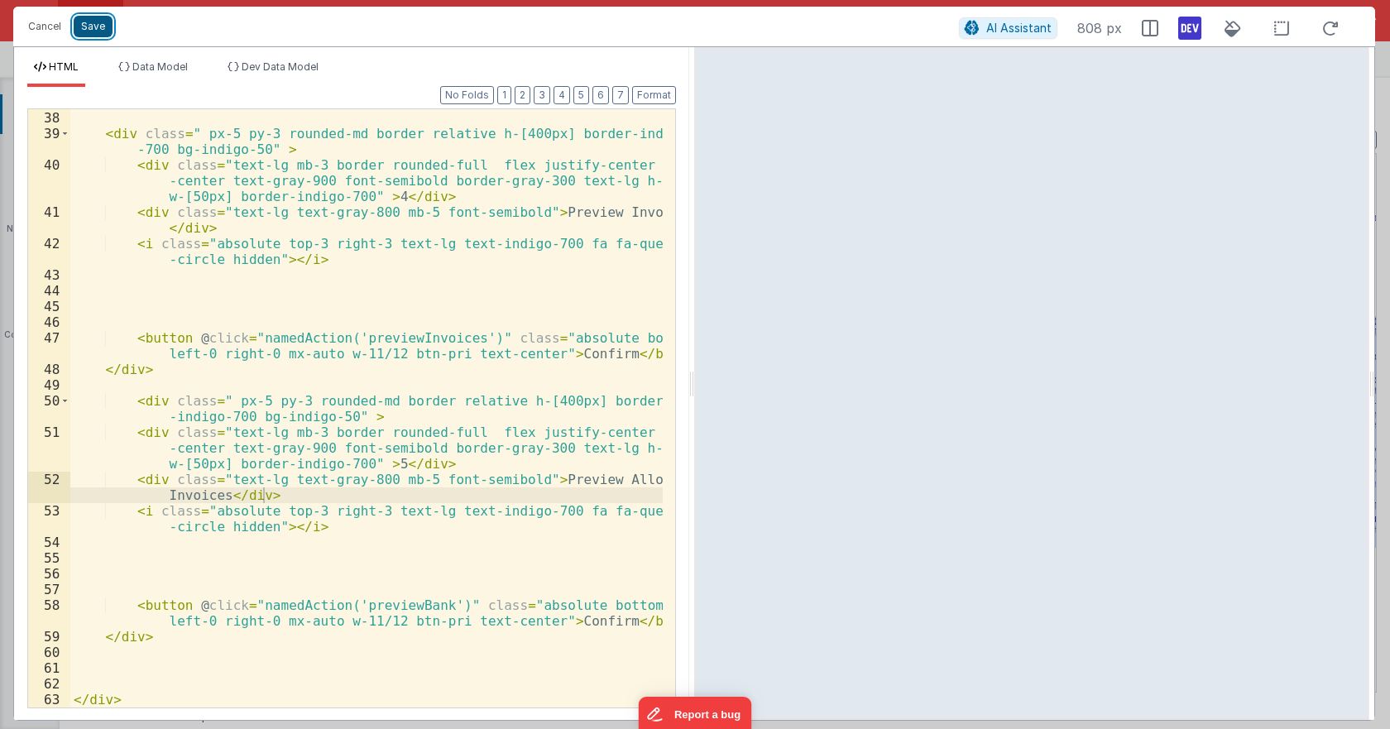
click at [102, 24] on button "Save" at bounding box center [93, 27] width 39 height 22
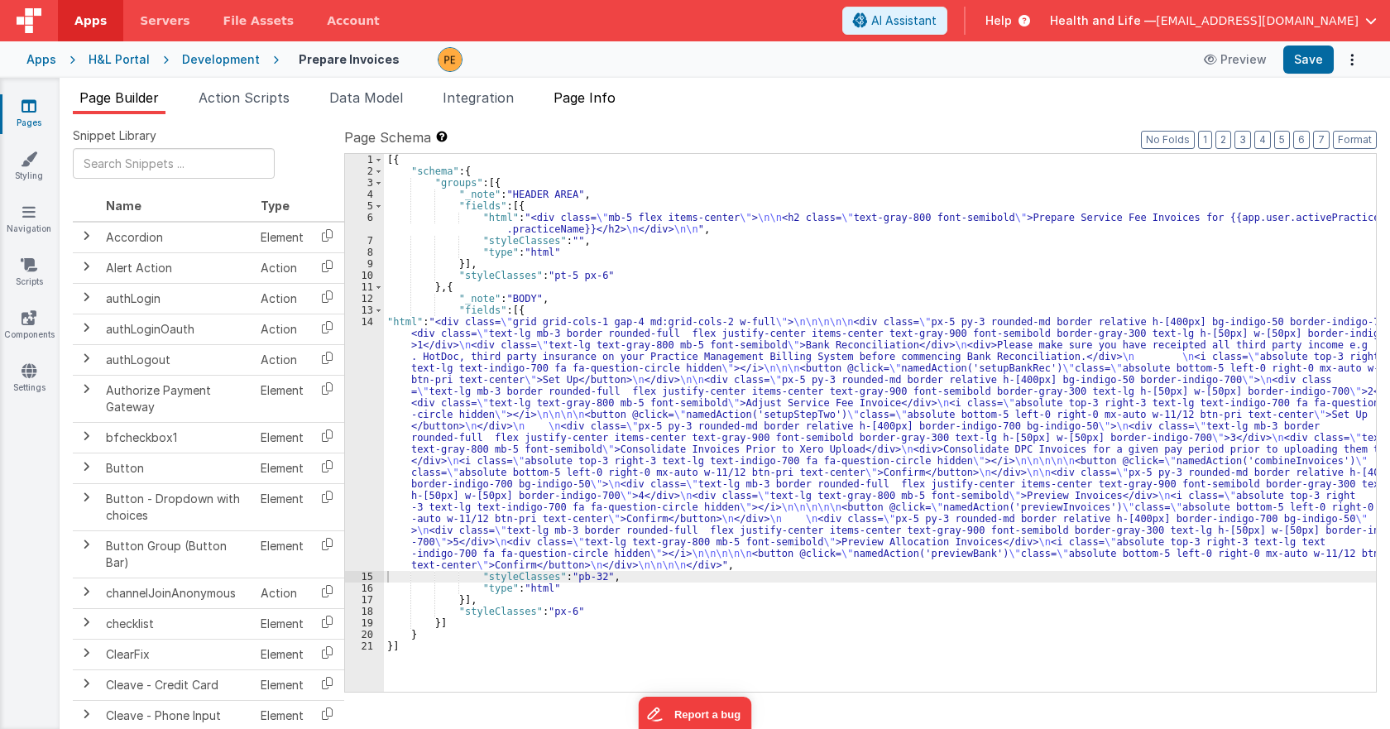
click at [592, 95] on span "Page Info" at bounding box center [585, 97] width 62 height 17
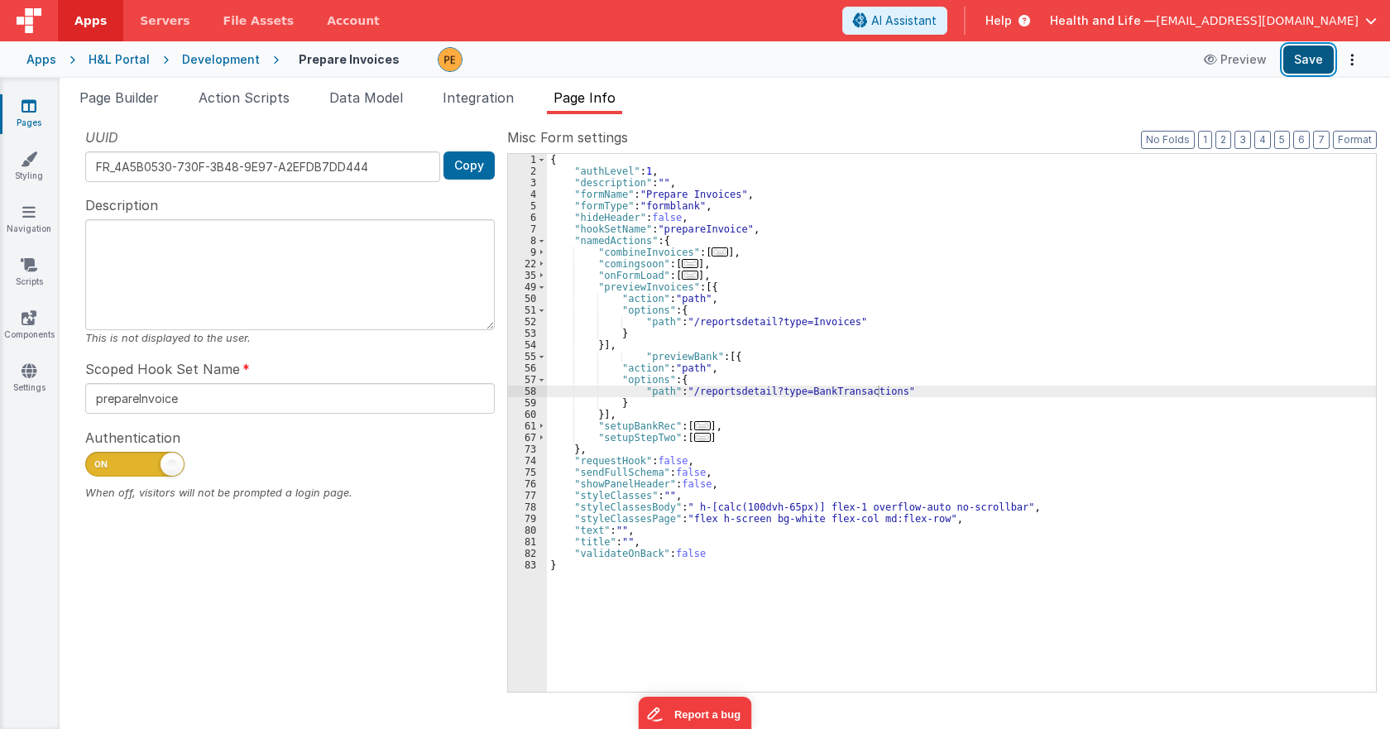
click at [1312, 58] on button "Save" at bounding box center [1308, 60] width 50 height 28
click at [225, 62] on div "Development" at bounding box center [221, 59] width 78 height 17
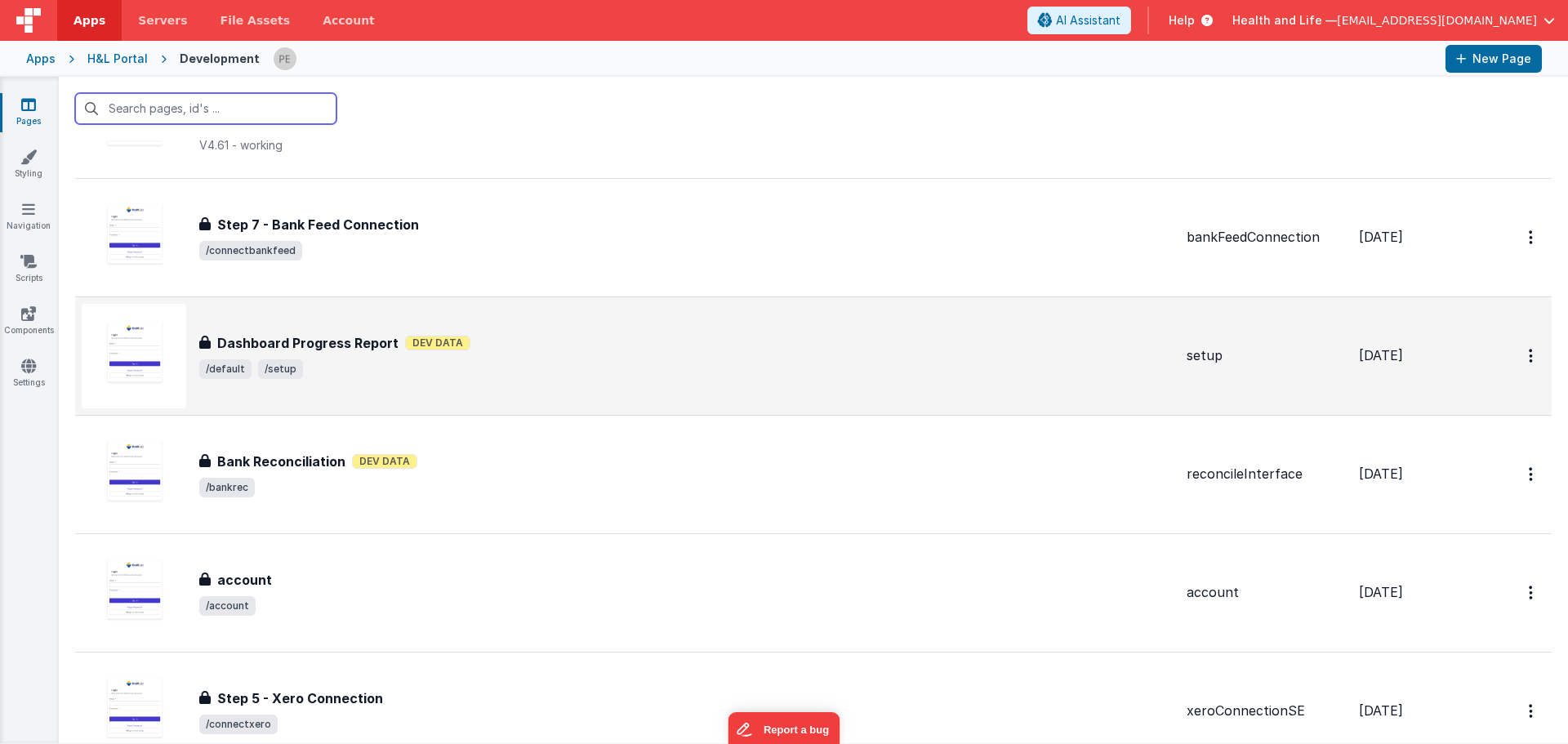
scroll to position [245, 0]
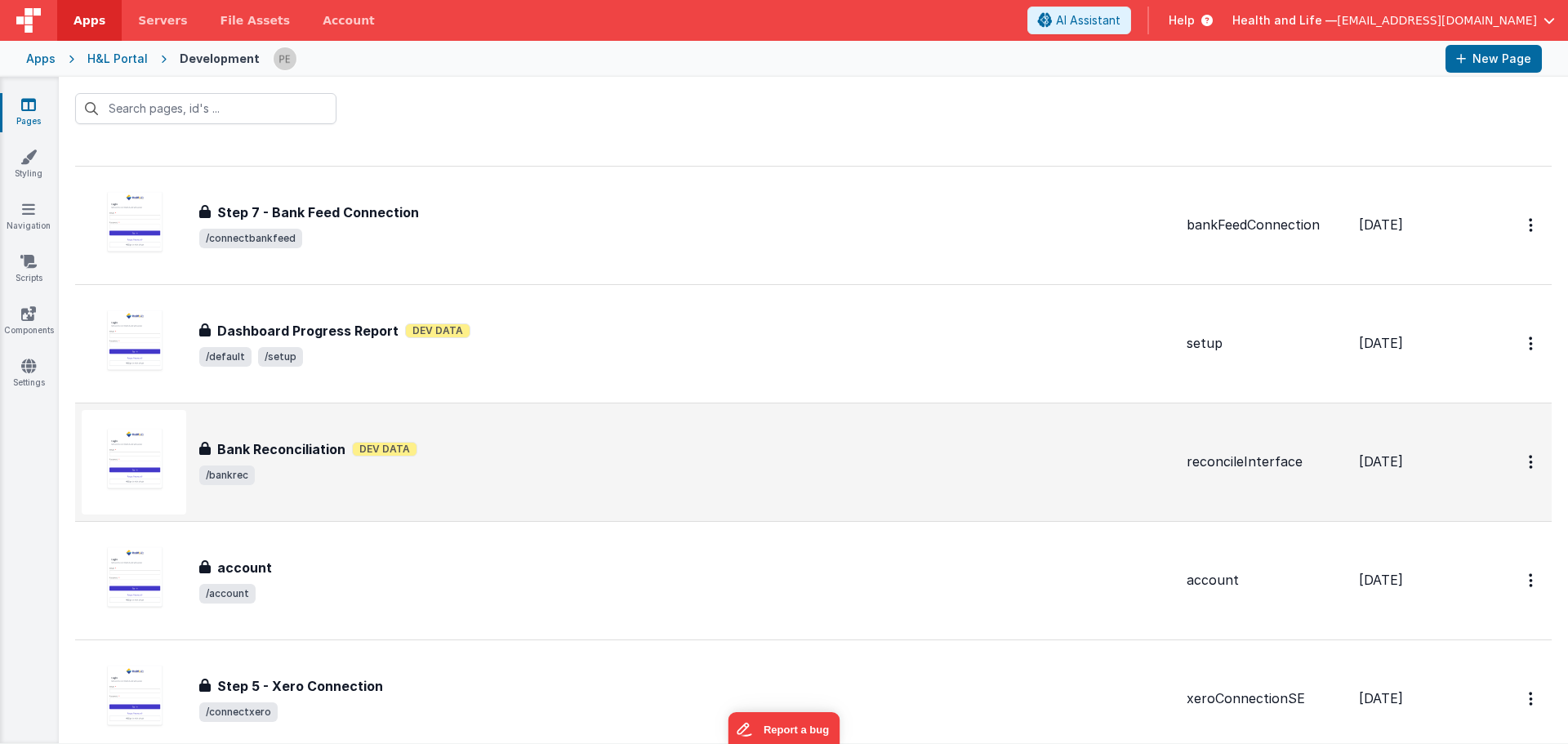
click at [572, 450] on div "Bank Reconciliation Dev Data" at bounding box center [686, 449] width 974 height 20
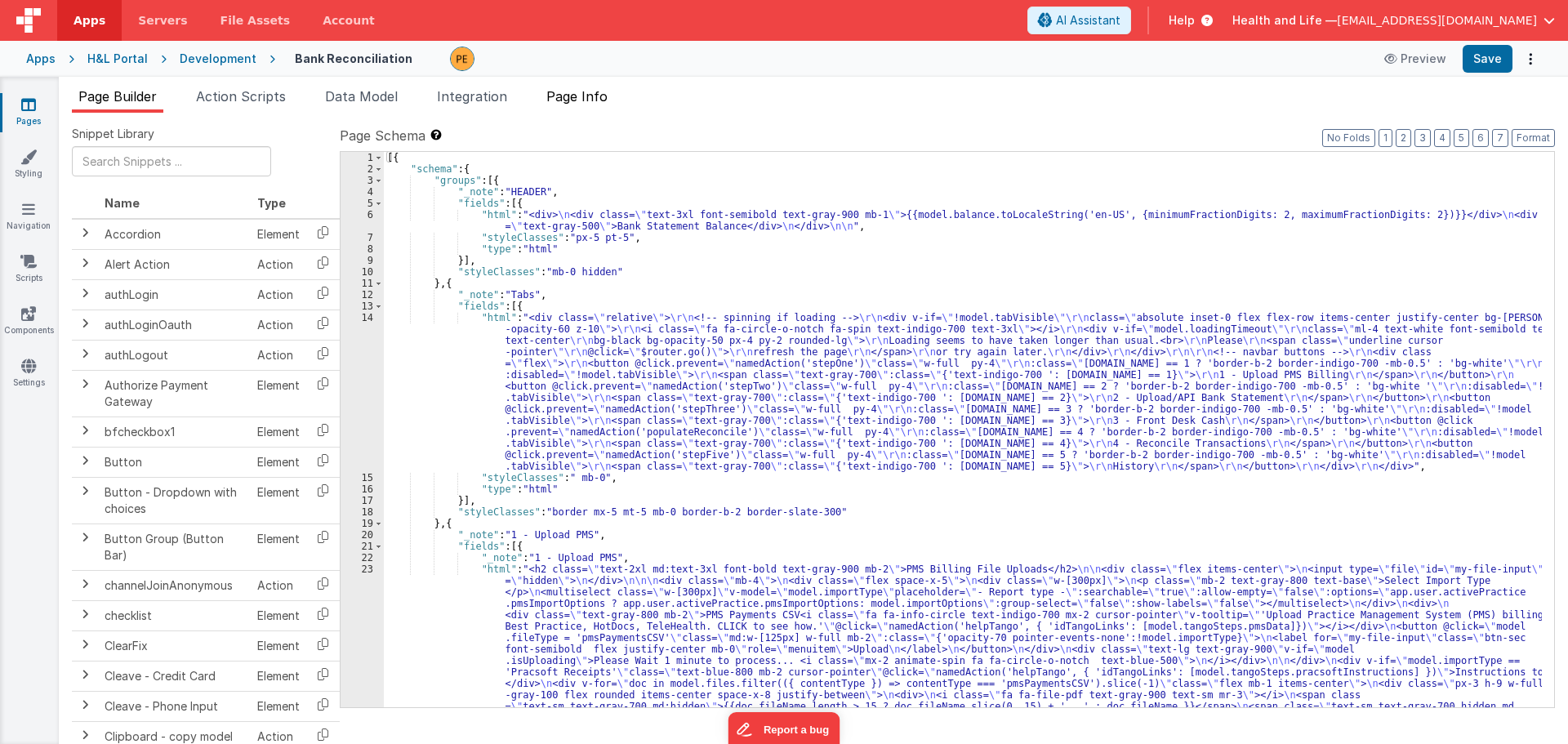
click at [580, 102] on span "Page Info" at bounding box center [577, 96] width 61 height 17
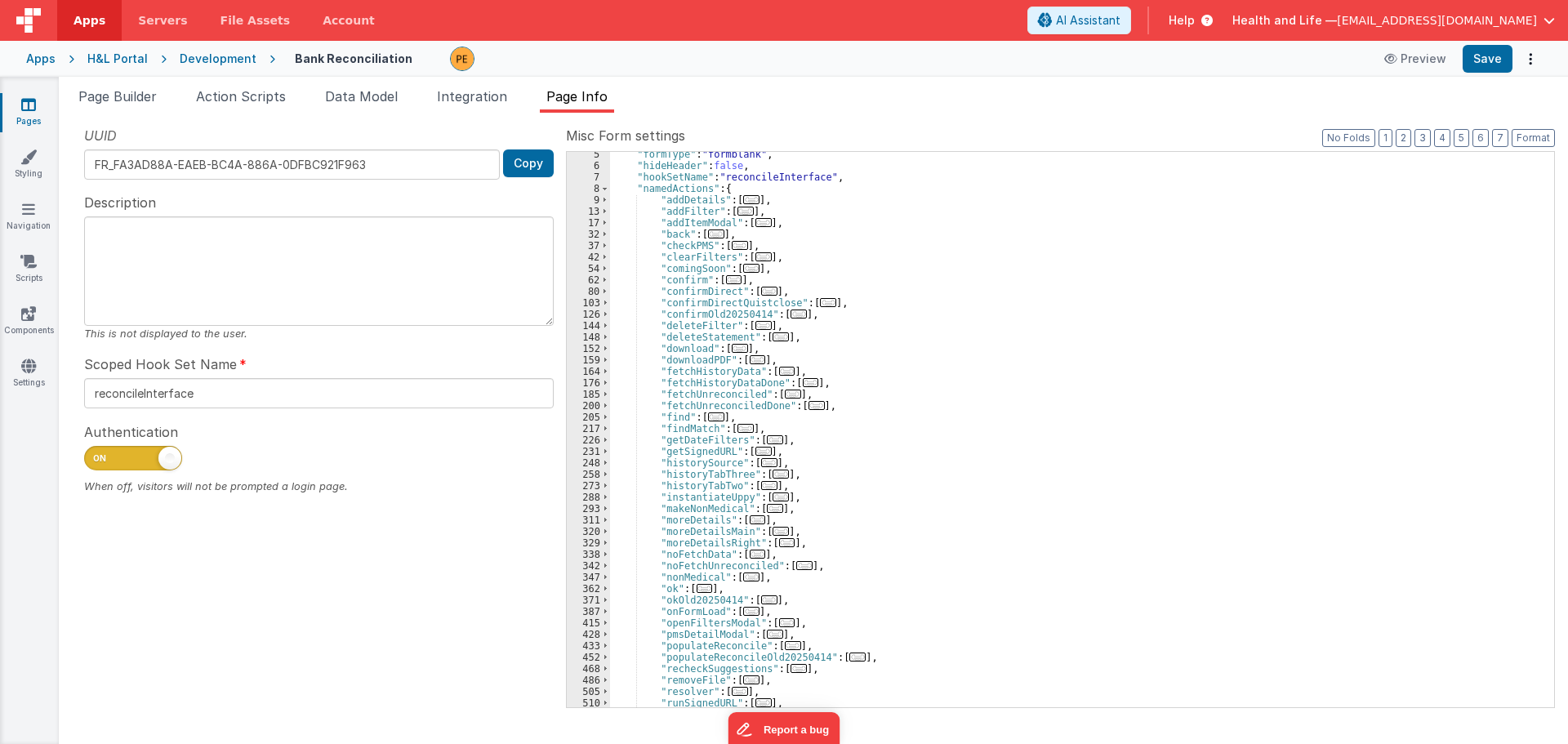
scroll to position [98, 0]
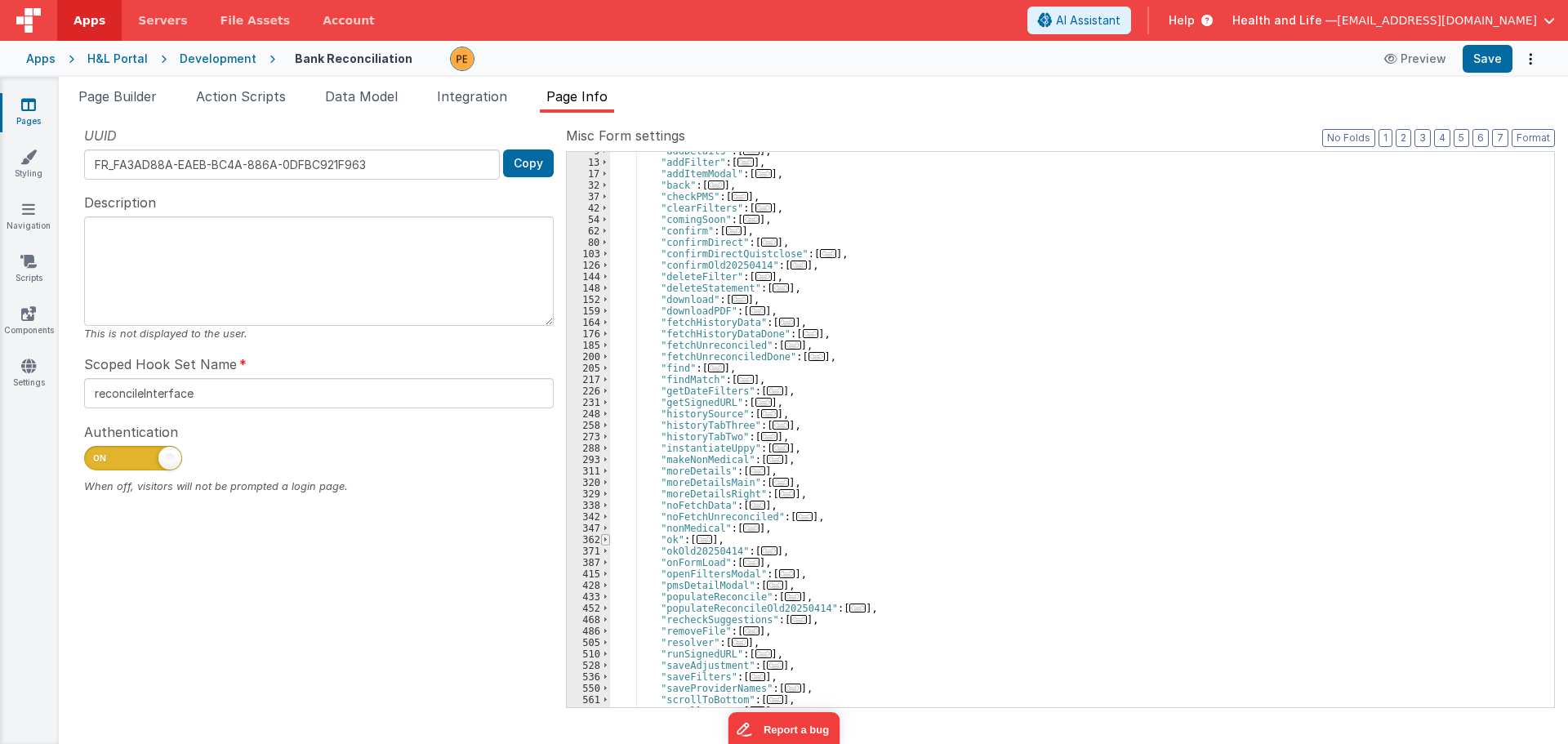
click at [602, 535] on span at bounding box center [605, 540] width 9 height 12
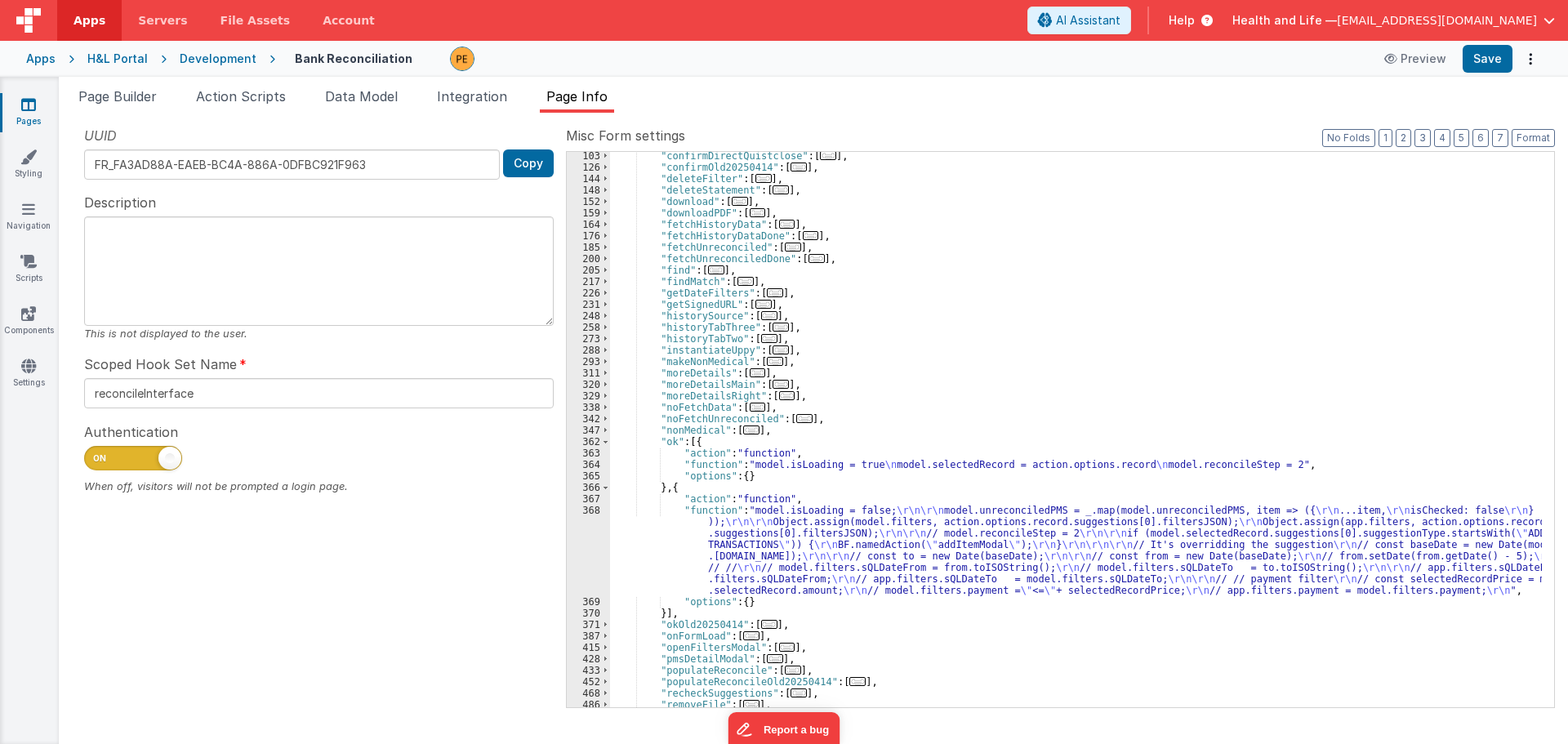
scroll to position [294, 0]
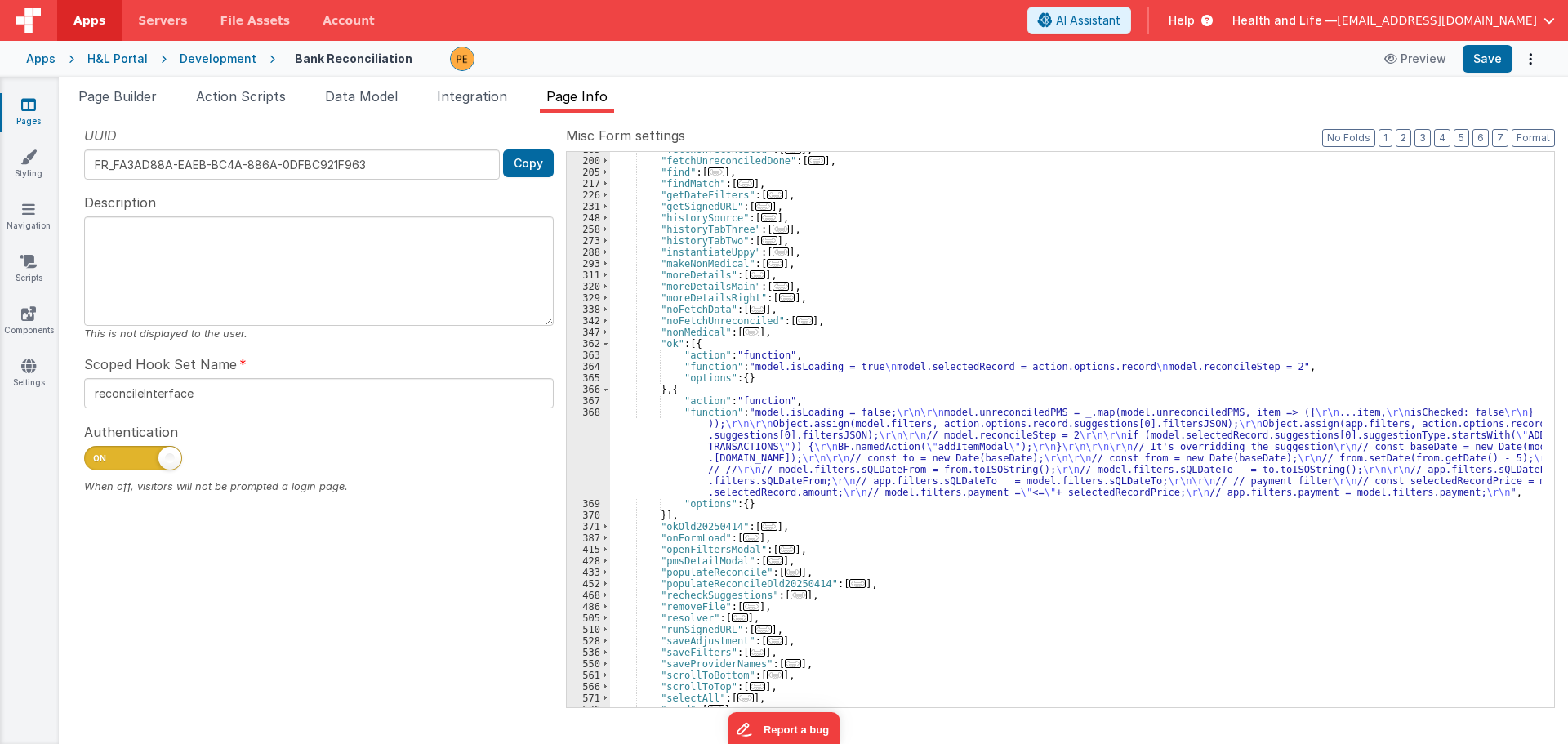
click at [665, 455] on div ""fetchUnreconciled" : [ ... ] , "fetchUnreconciledDone" : [ ... ] , "find" : [ …" at bounding box center [1076, 433] width 932 height 578
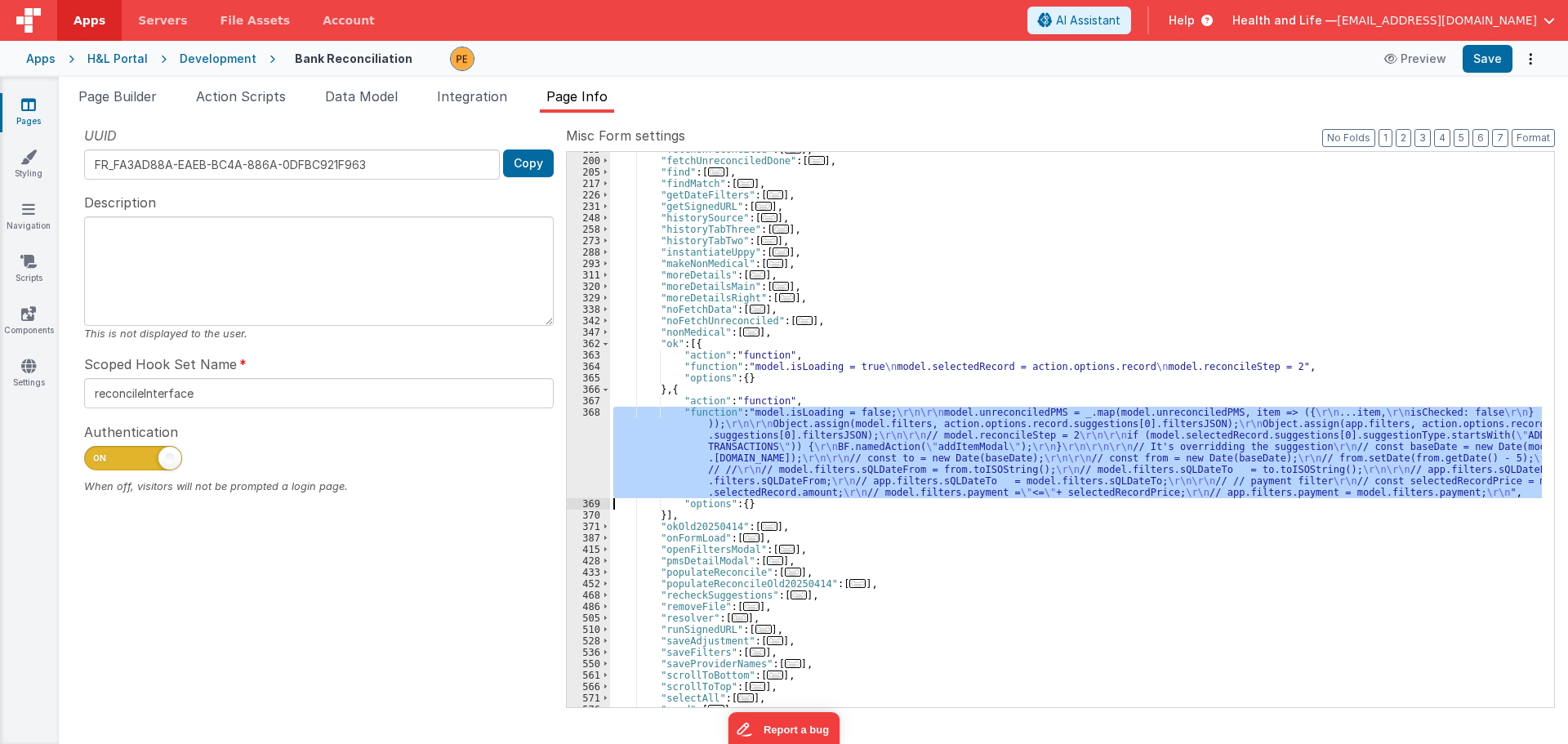
click at [577, 455] on div "368" at bounding box center [588, 452] width 43 height 92
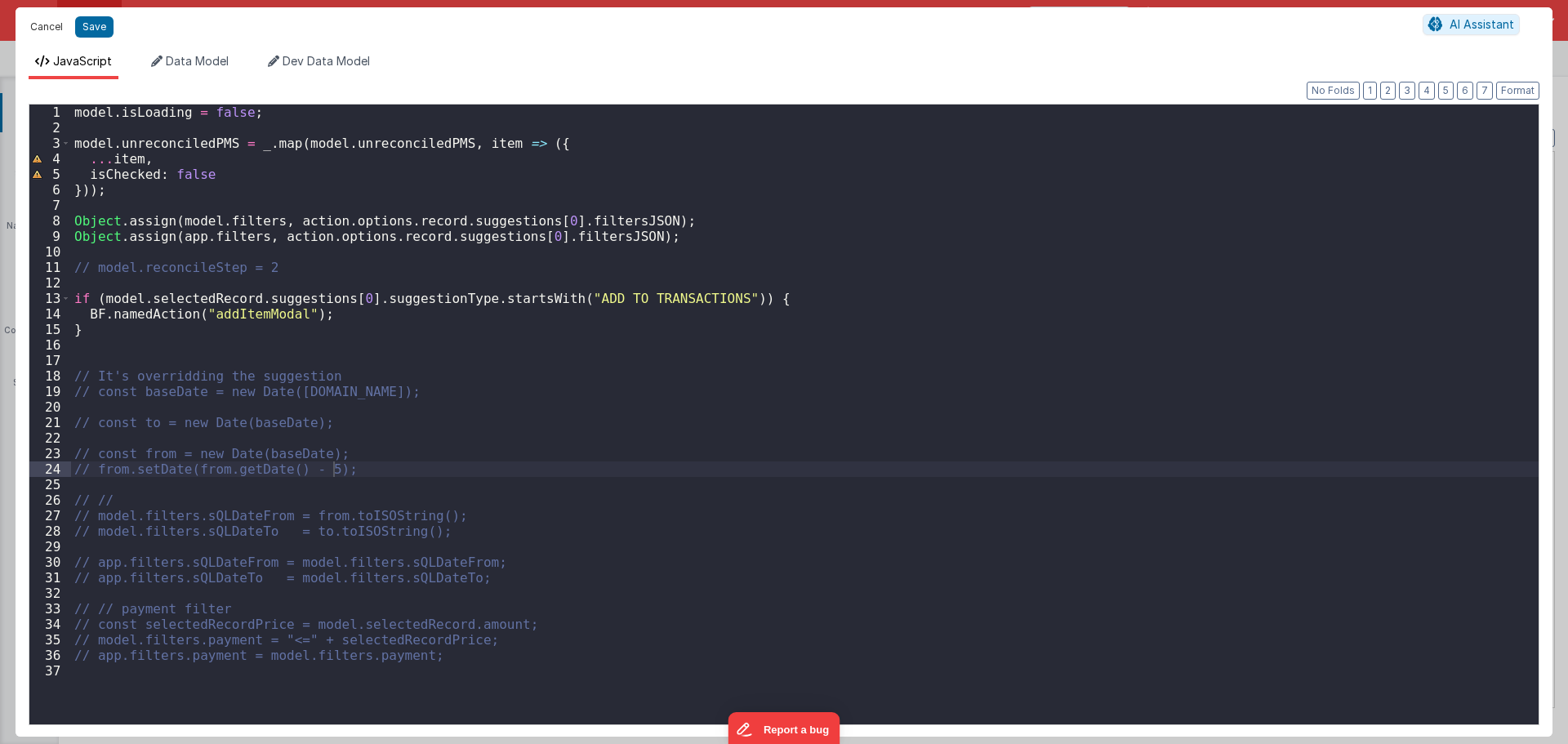
click at [40, 29] on button "Cancel" at bounding box center [46, 27] width 49 height 23
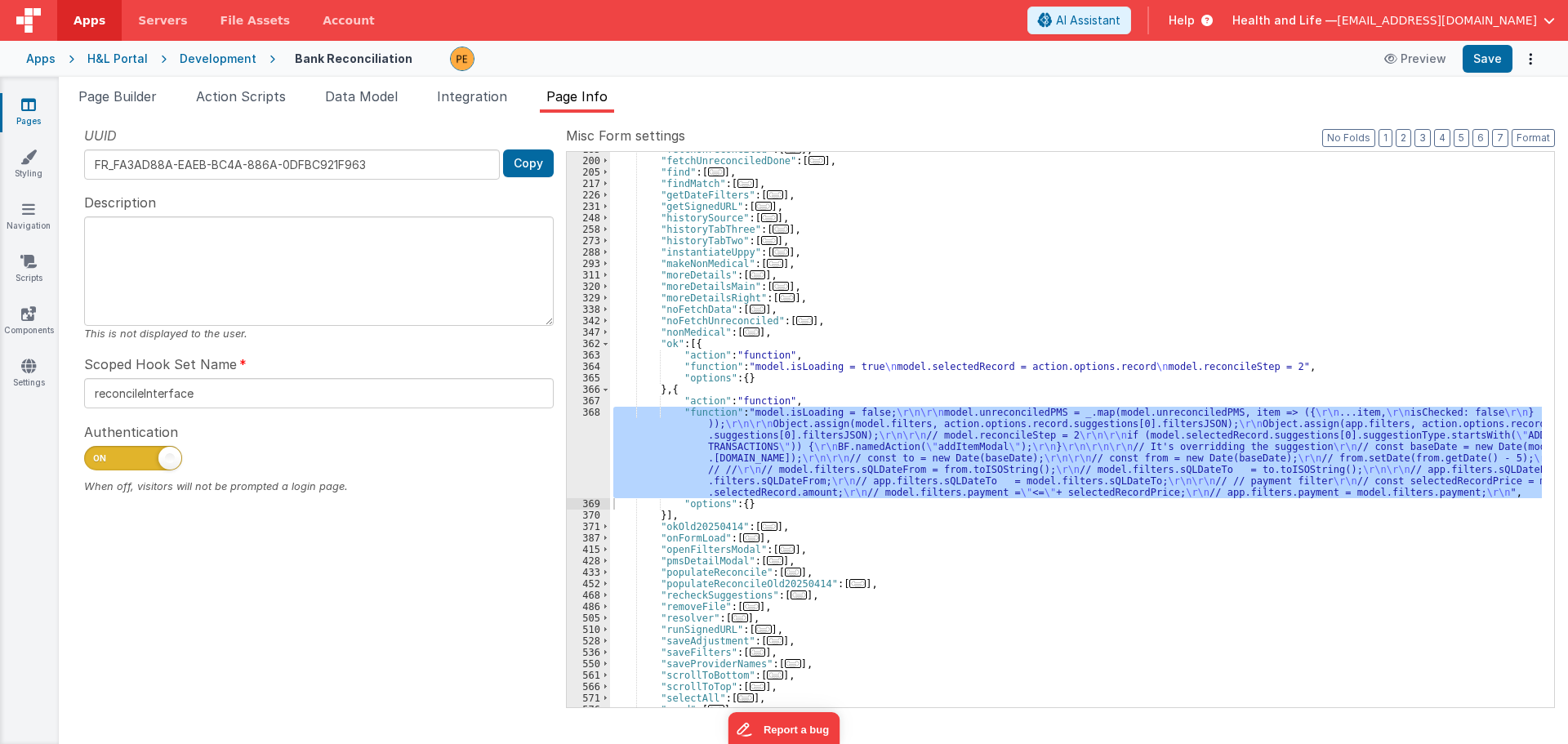
click at [764, 438] on div ""fetchUnreconciled" : [ ... ] , "fetchUnreconciledDone" : [ ... ] , "find" : [ …" at bounding box center [1076, 429] width 932 height 556
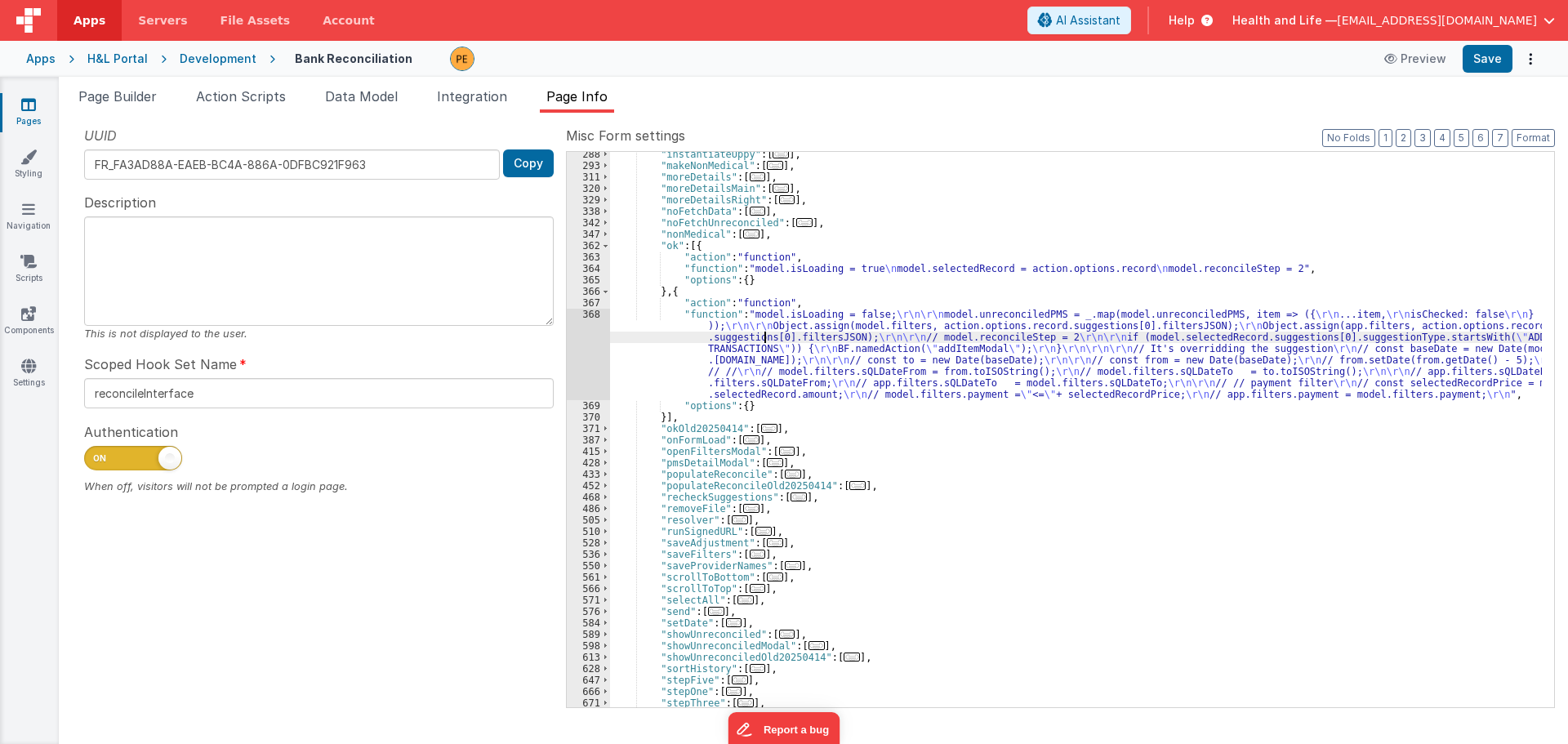
scroll to position [392, 0]
click at [607, 450] on span at bounding box center [605, 452] width 9 height 12
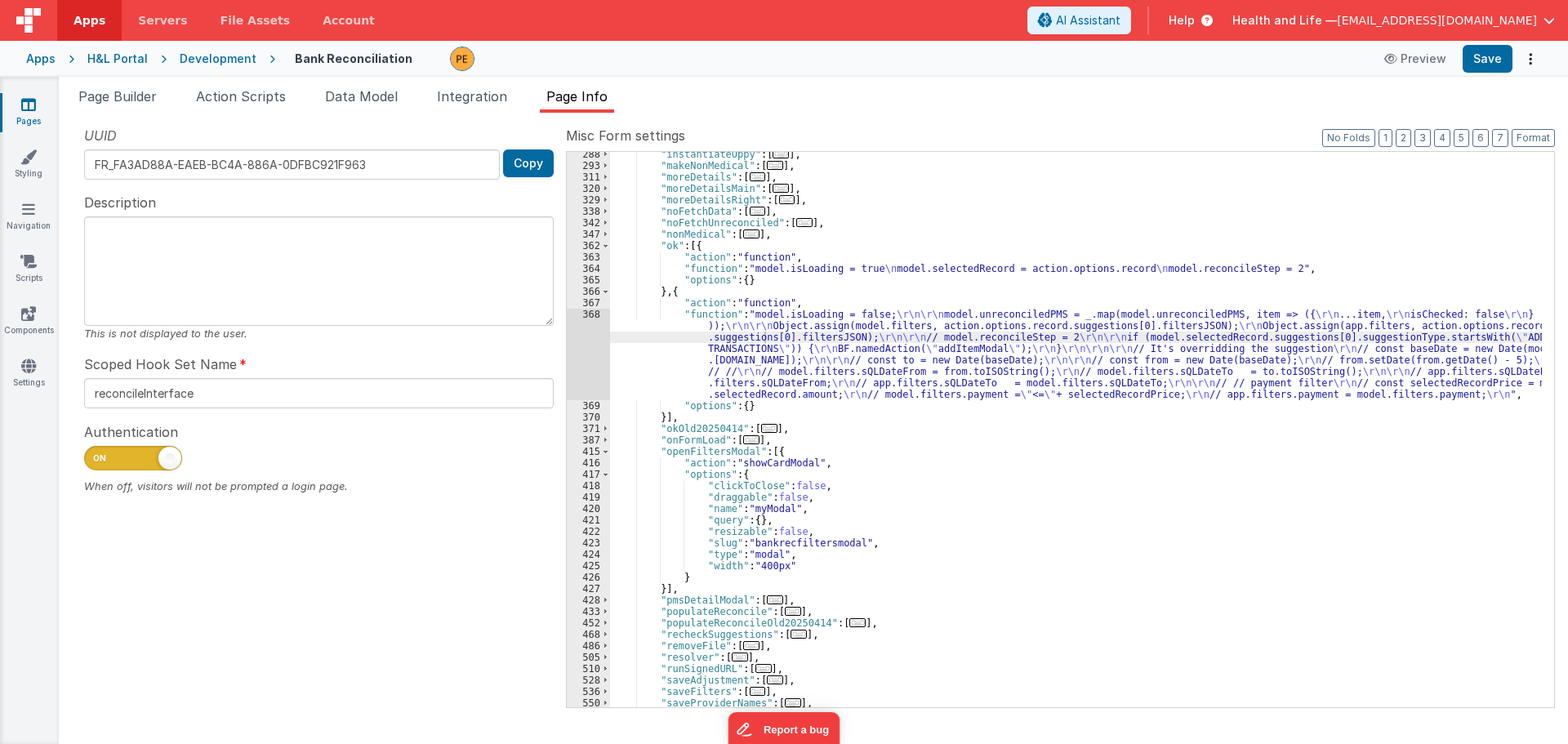
click at [230, 61] on div "Development" at bounding box center [218, 58] width 77 height 17
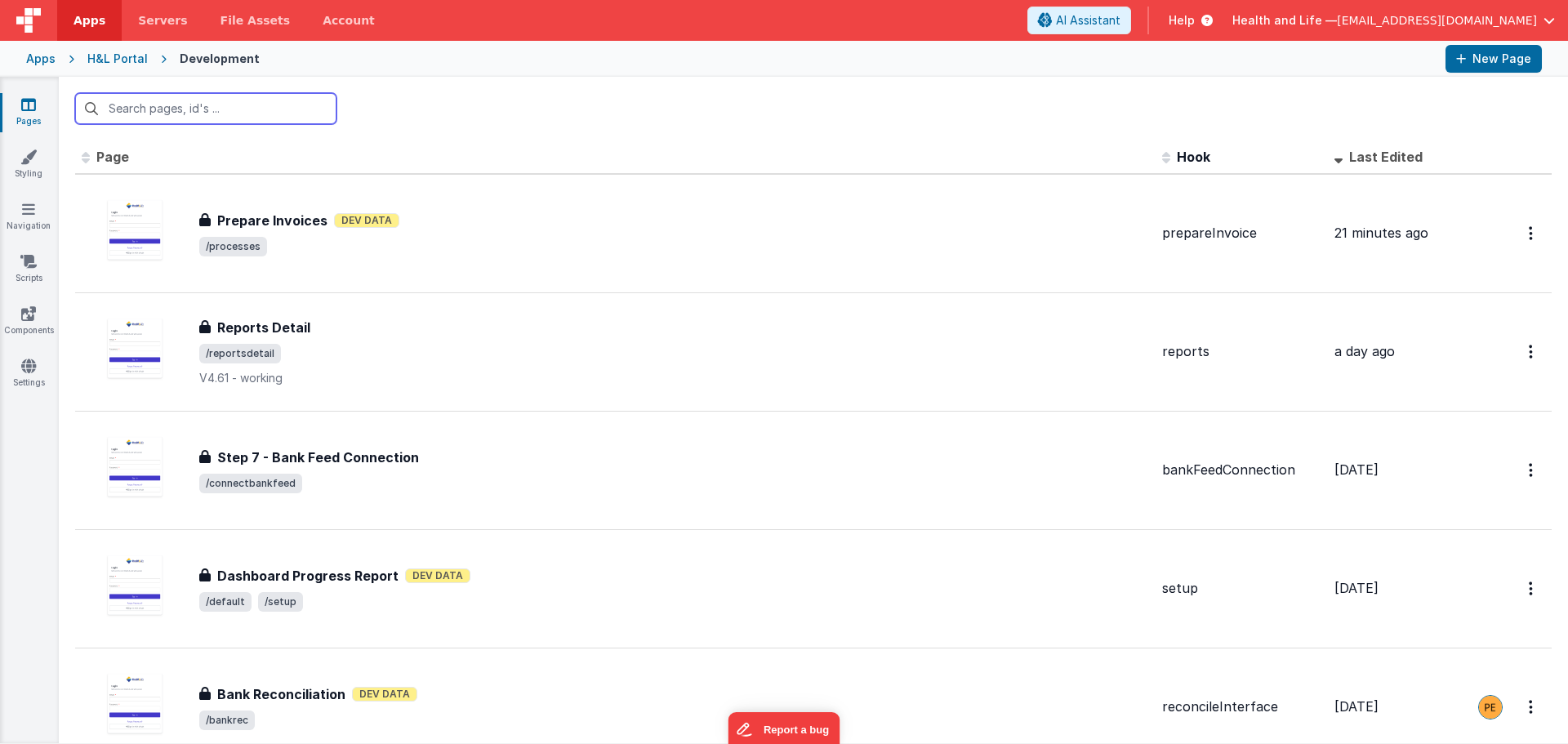
click at [248, 97] on input "text" at bounding box center [205, 108] width 261 height 31
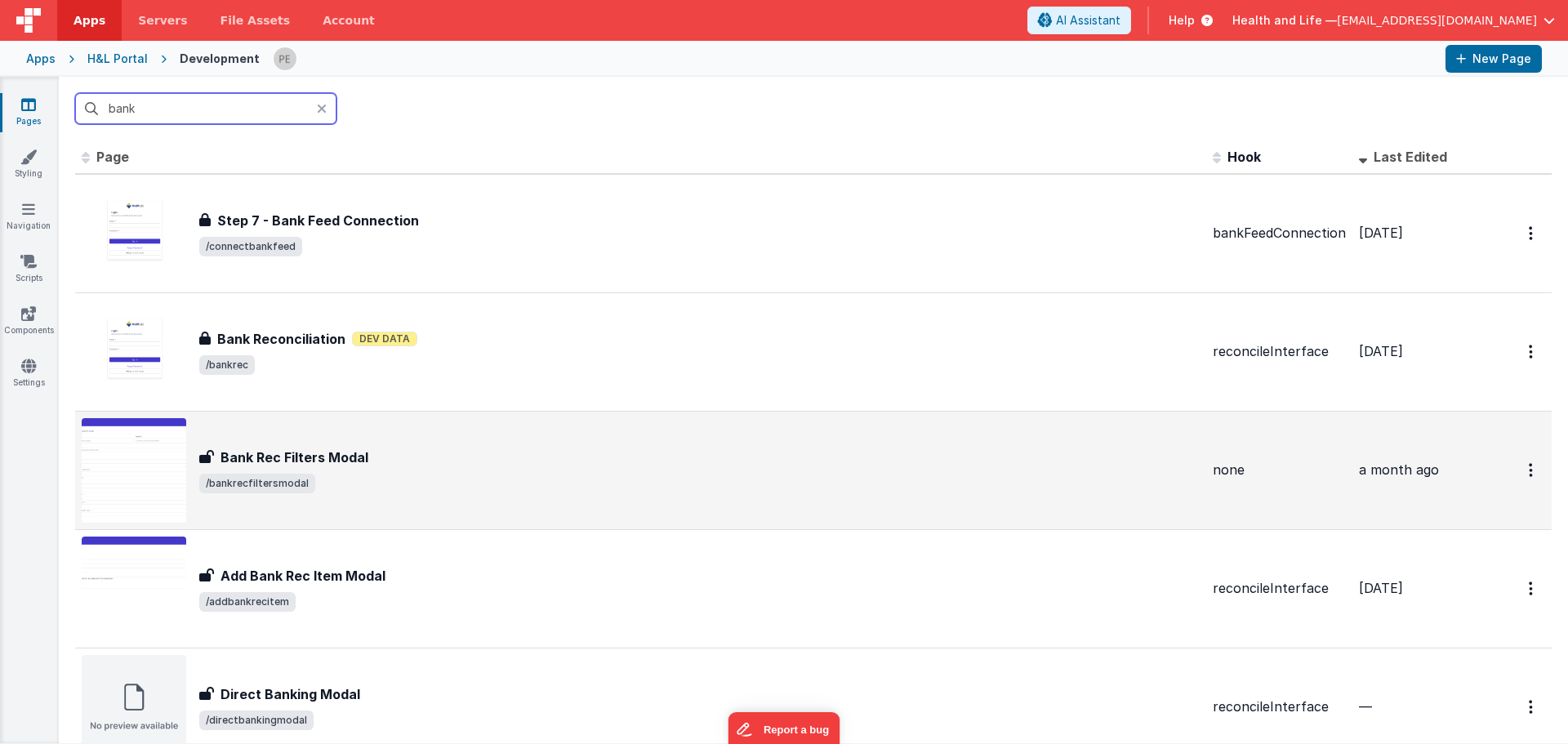
type input "bank"
click at [368, 448] on div "Bank Rec Filters Modal" at bounding box center [700, 457] width 1001 height 20
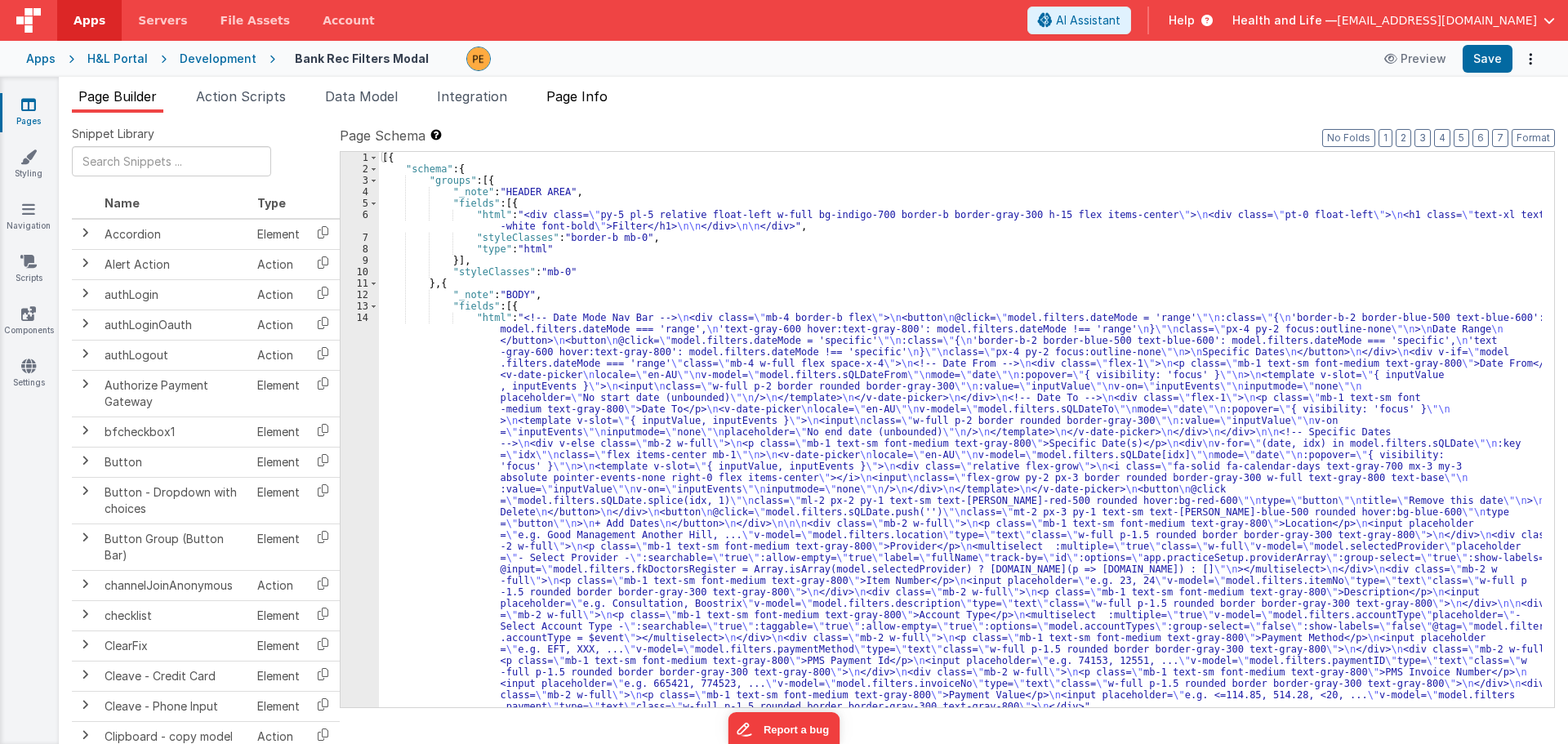
click at [576, 94] on span "Page Info" at bounding box center [577, 96] width 61 height 17
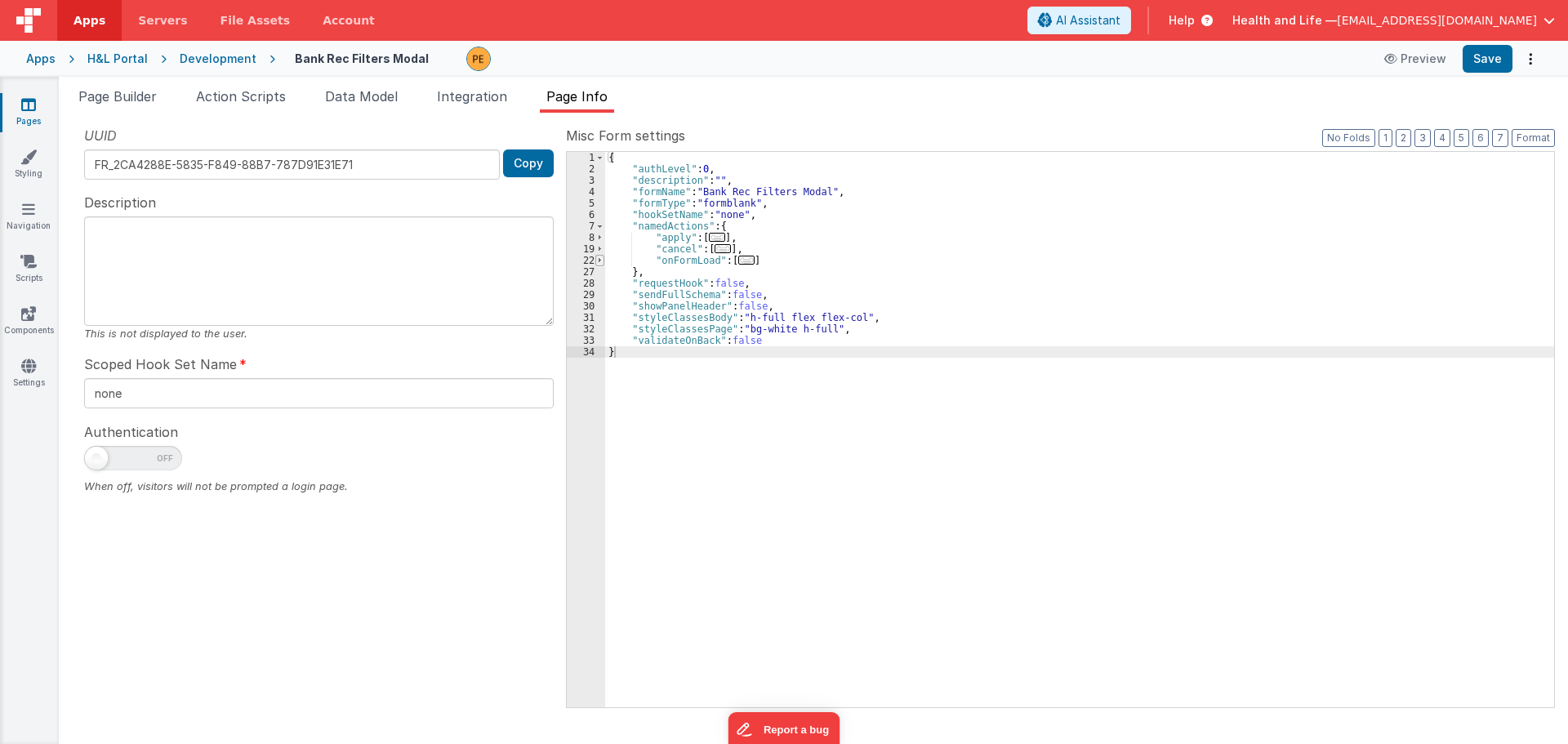
click at [596, 264] on span at bounding box center [599, 260] width 9 height 12
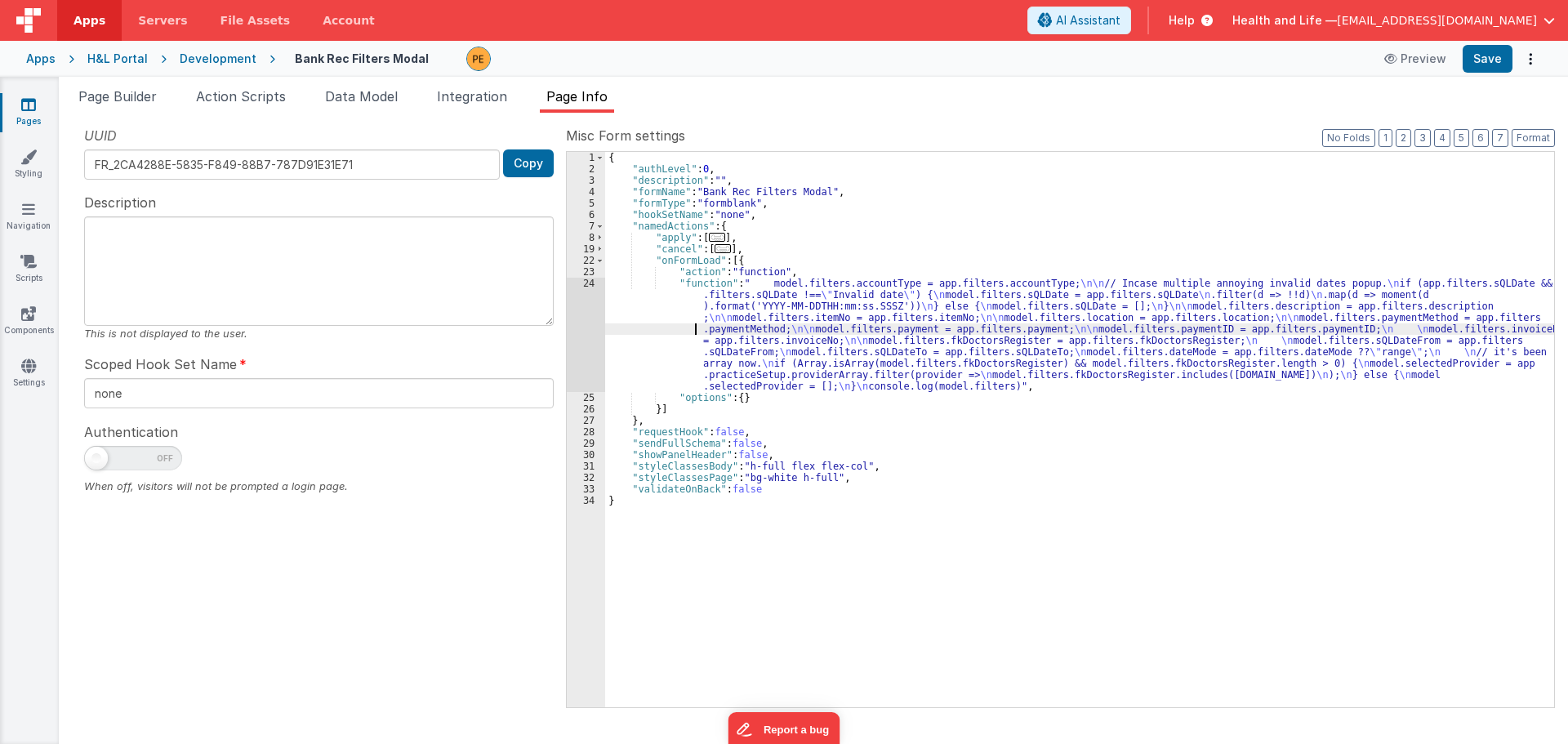
click at [682, 334] on div "{ "authLevel" : 0 , "description" : "" , "formName" : "Bank Rec Filters Modal" …" at bounding box center [1079, 441] width 948 height 578
click at [580, 336] on div "24" at bounding box center [585, 335] width 38 height 114
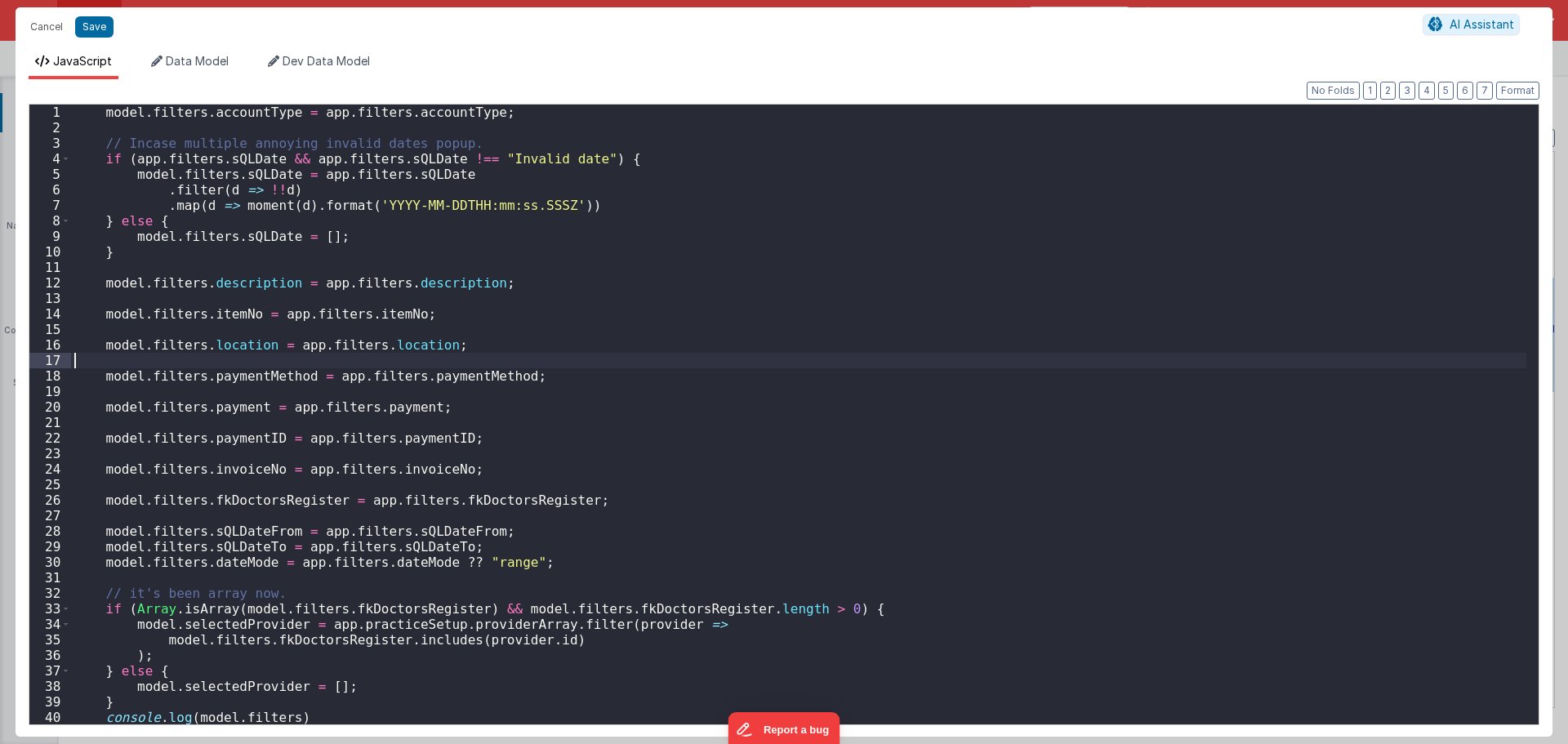
click at [580, 336] on div "model . filters . accountType = app . filters . accountType ; // Incase multipl…" at bounding box center [798, 429] width 1456 height 650
click at [503, 435] on div "model . filters . accountType = app . filters . accountType ; // Incase multipl…" at bounding box center [798, 429] width 1456 height 650
click at [743, 405] on div "model . filters . accountType = app . filters . accountType ; // Incase multipl…" at bounding box center [798, 429] width 1456 height 650
